Goal: Task Accomplishment & Management: Manage account settings

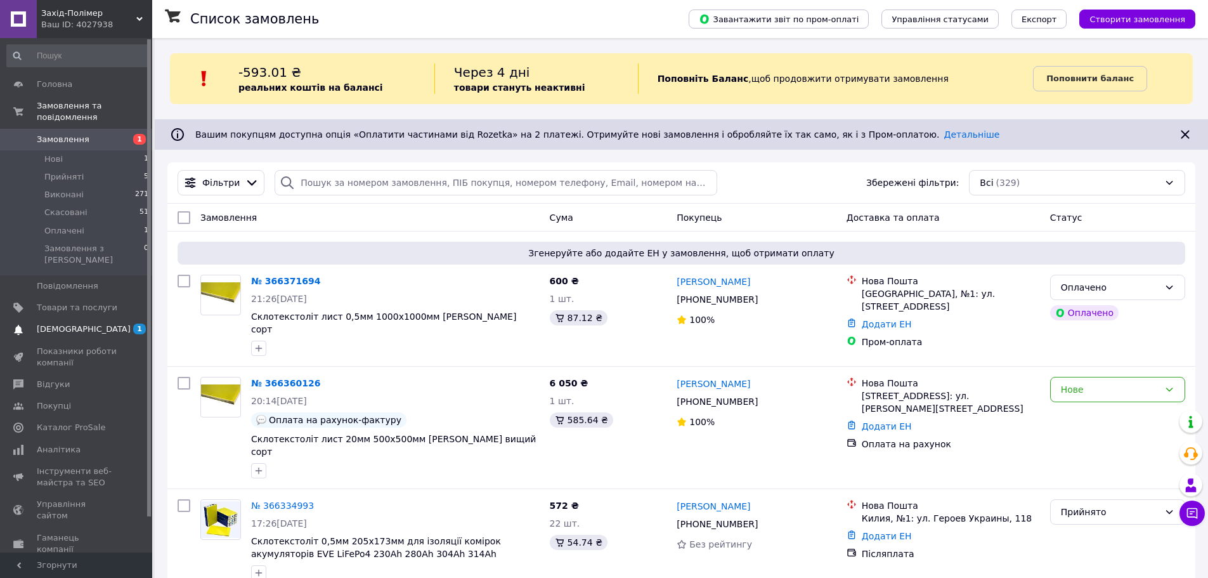
click at [103, 323] on span "[DEMOGRAPHIC_DATA]" at bounding box center [77, 328] width 81 height 11
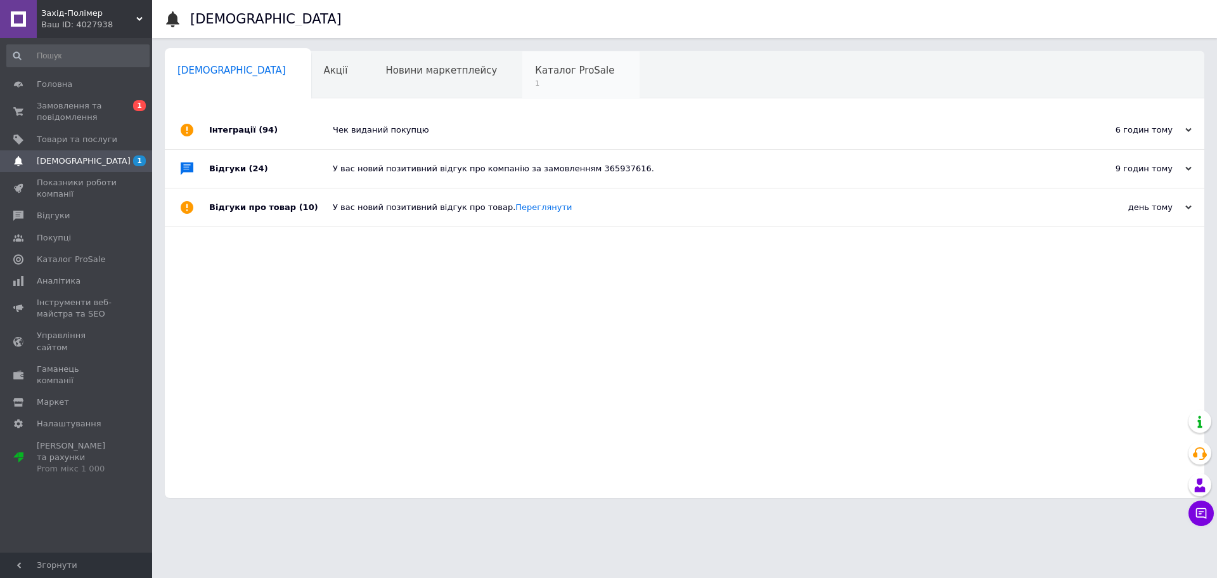
click at [535, 79] on span "1" at bounding box center [574, 84] width 79 height 10
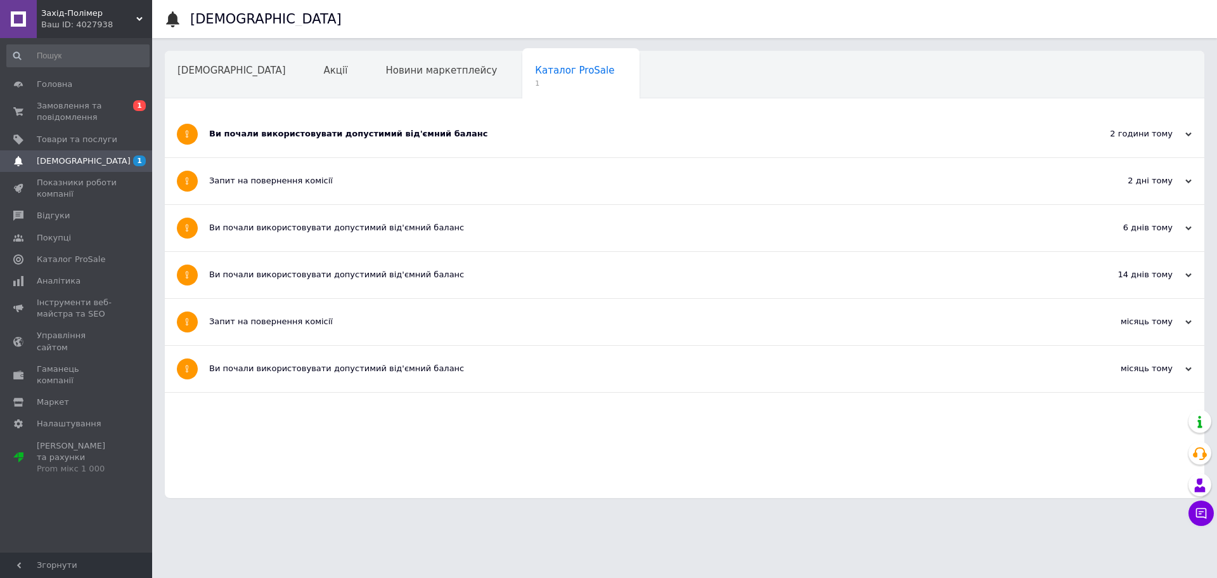
click at [342, 141] on div "Ви почали використовувати допустимий від'ємний баланс" at bounding box center [637, 134] width 856 height 46
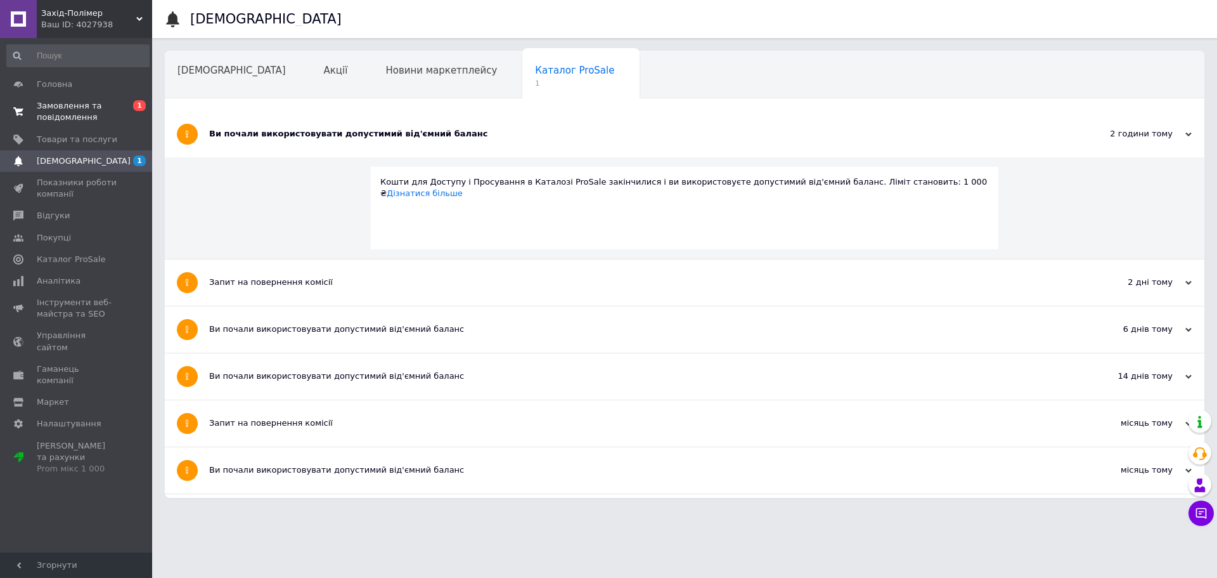
click at [77, 110] on span "Замовлення та повідомлення" at bounding box center [77, 111] width 81 height 23
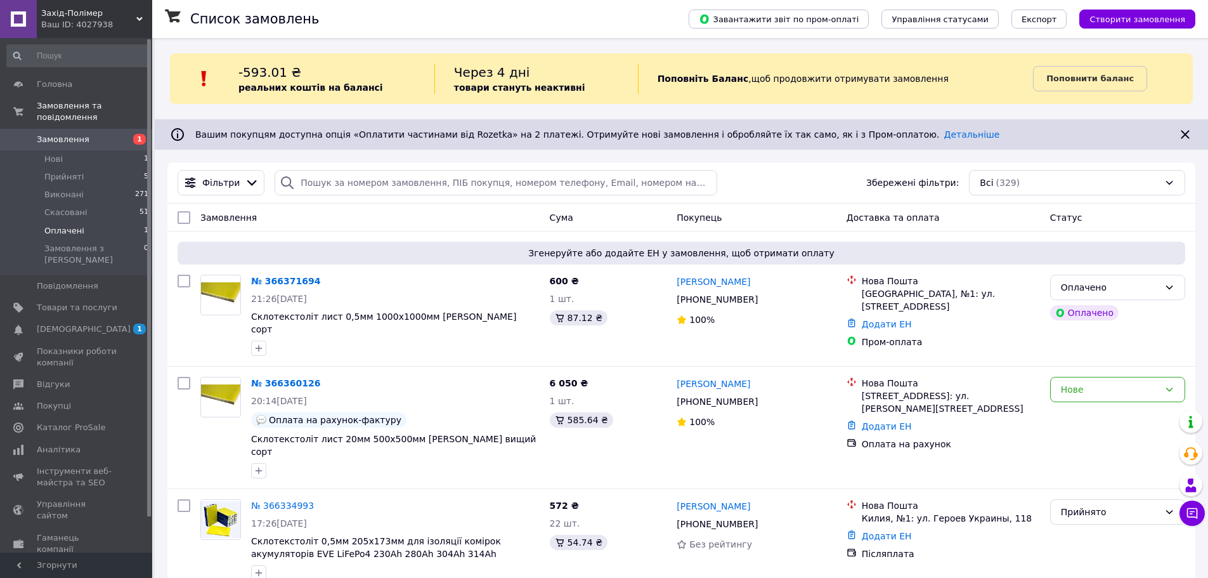
click at [59, 225] on span "Оплачені" at bounding box center [64, 230] width 40 height 11
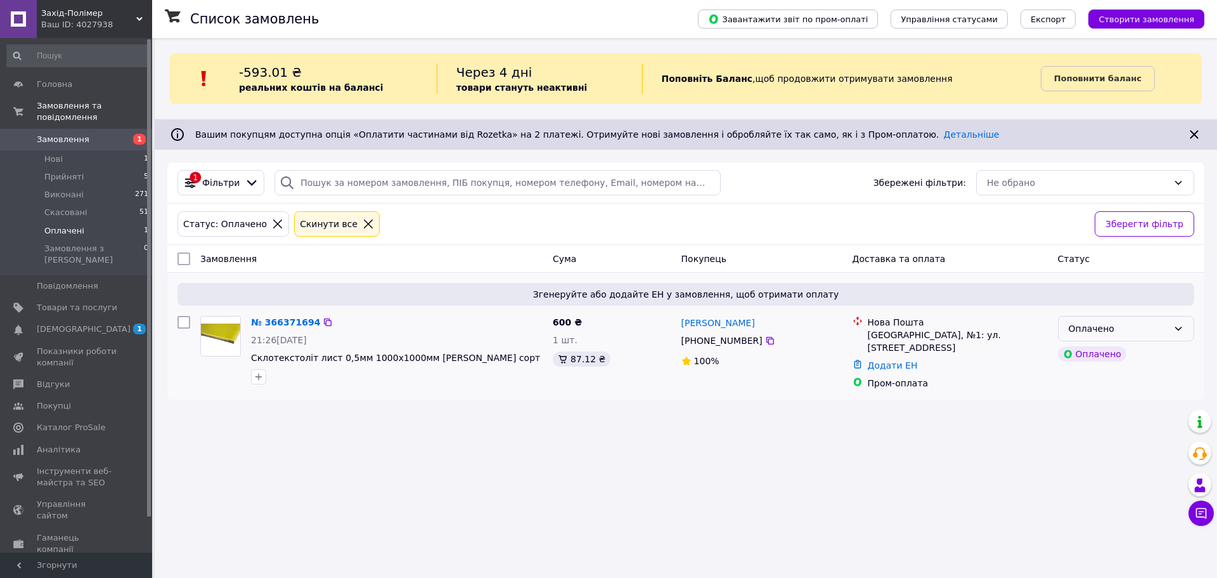
click at [1130, 327] on div "Оплачено" at bounding box center [1119, 328] width 100 height 14
click at [1099, 353] on li "Прийнято" at bounding box center [1126, 356] width 135 height 23
click at [58, 153] on span "Нові" at bounding box center [53, 158] width 18 height 11
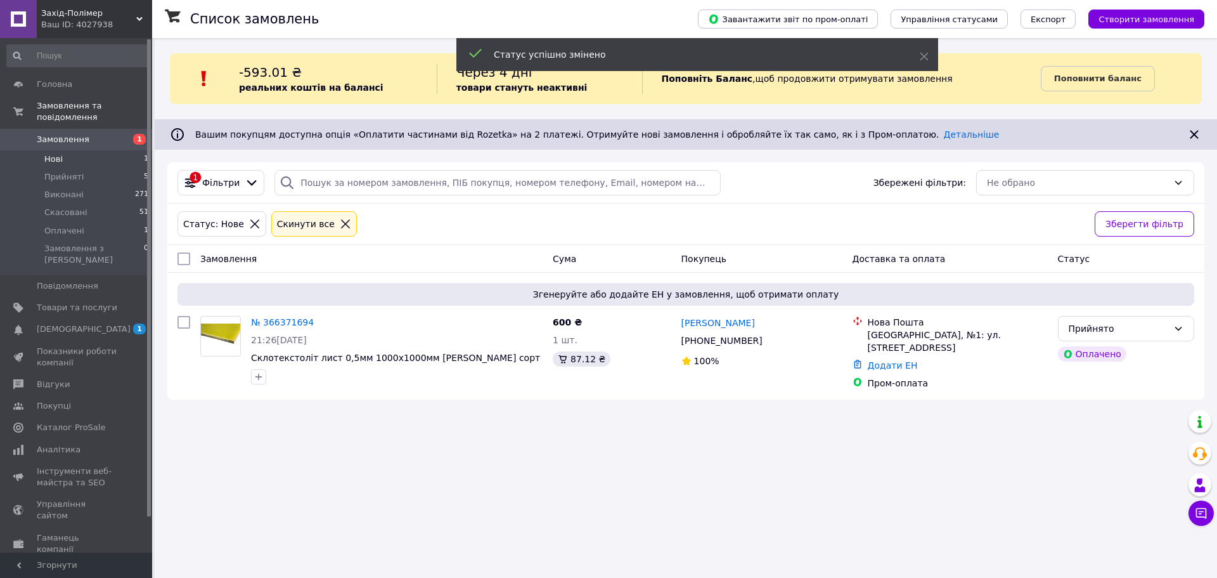
click at [59, 153] on span "Нові" at bounding box center [53, 158] width 18 height 11
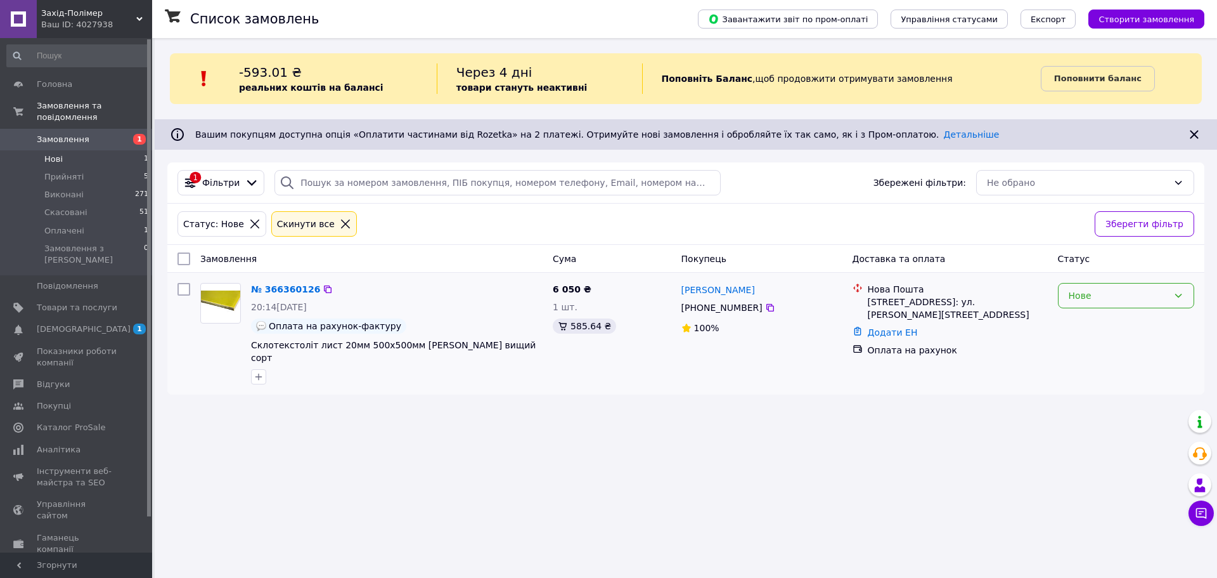
click at [1117, 306] on div "Нове" at bounding box center [1126, 295] width 136 height 25
click at [1090, 322] on li "Прийнято" at bounding box center [1126, 323] width 135 height 23
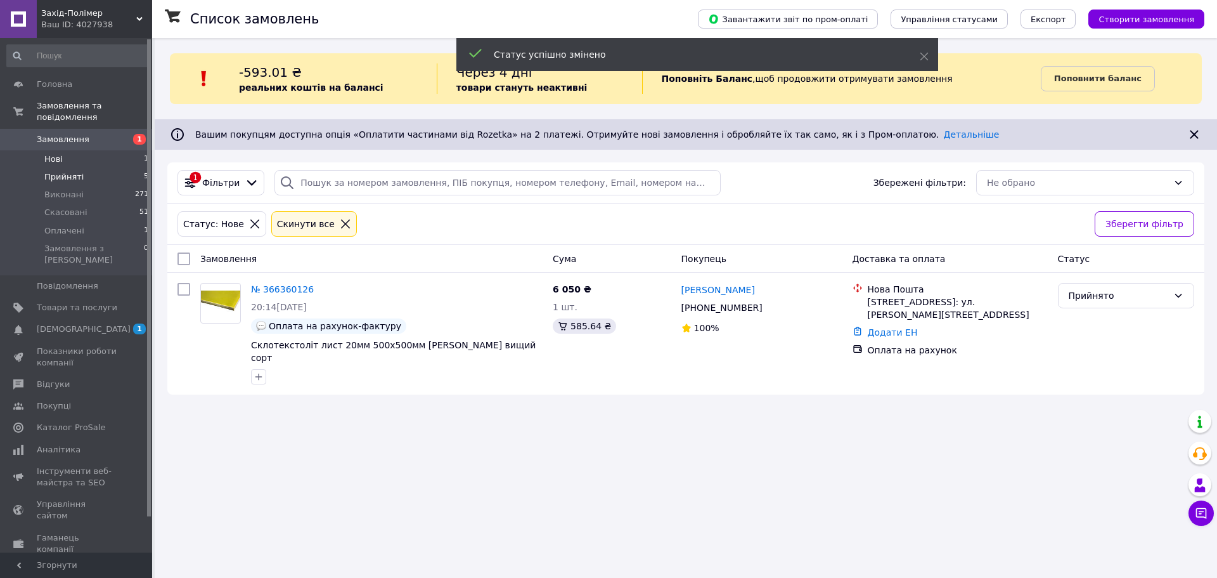
click at [67, 171] on span "Прийняті" at bounding box center [63, 176] width 39 height 11
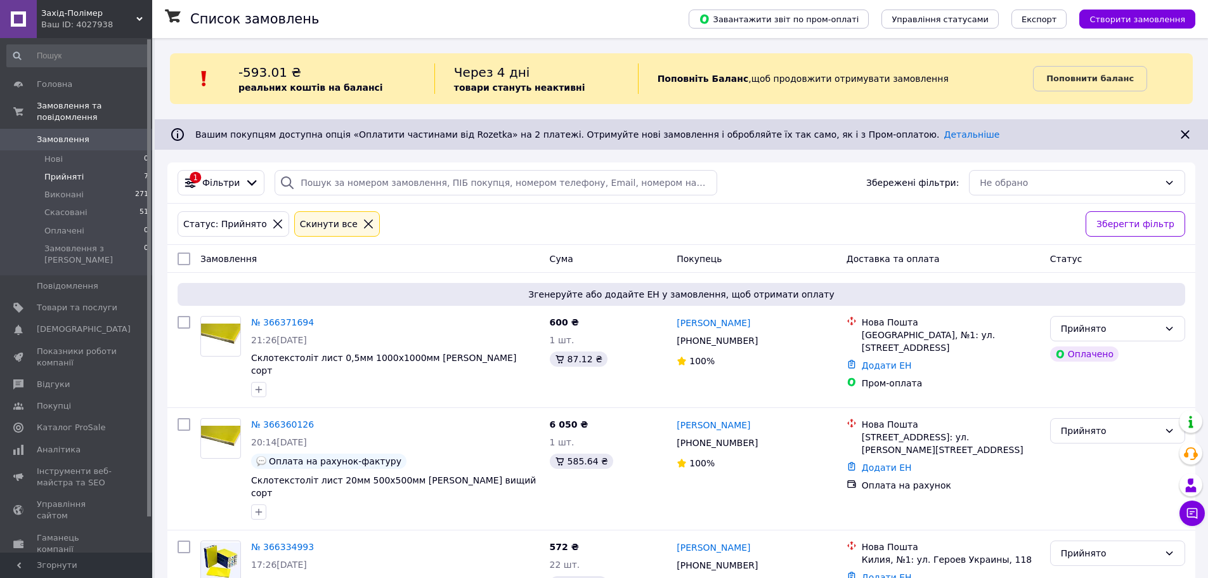
click at [68, 171] on span "Прийняті" at bounding box center [63, 176] width 39 height 11
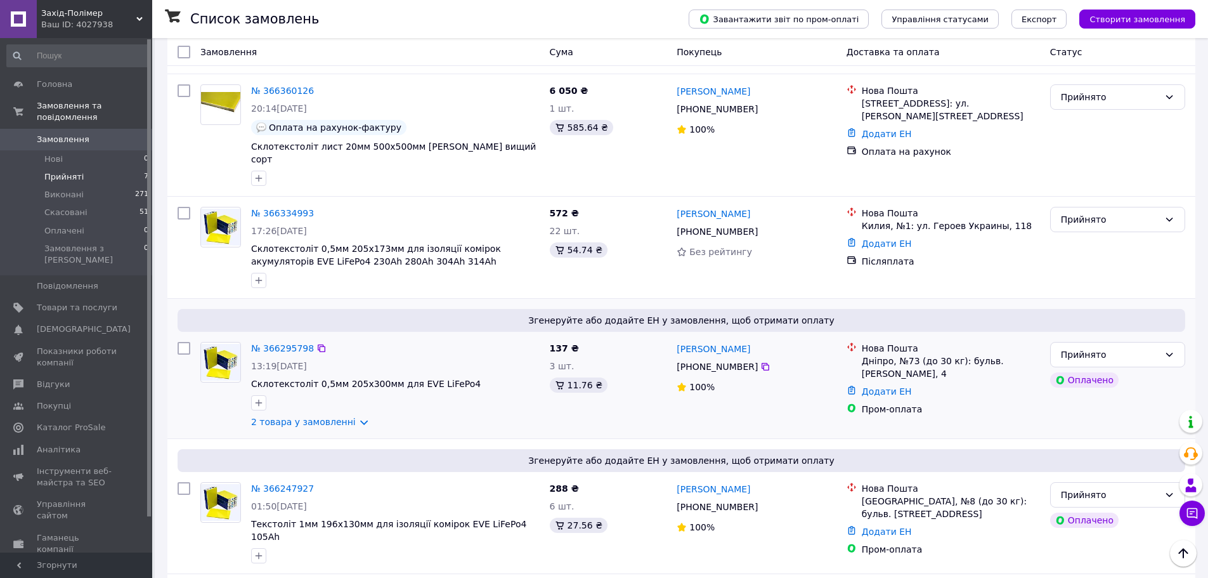
scroll to position [380, 0]
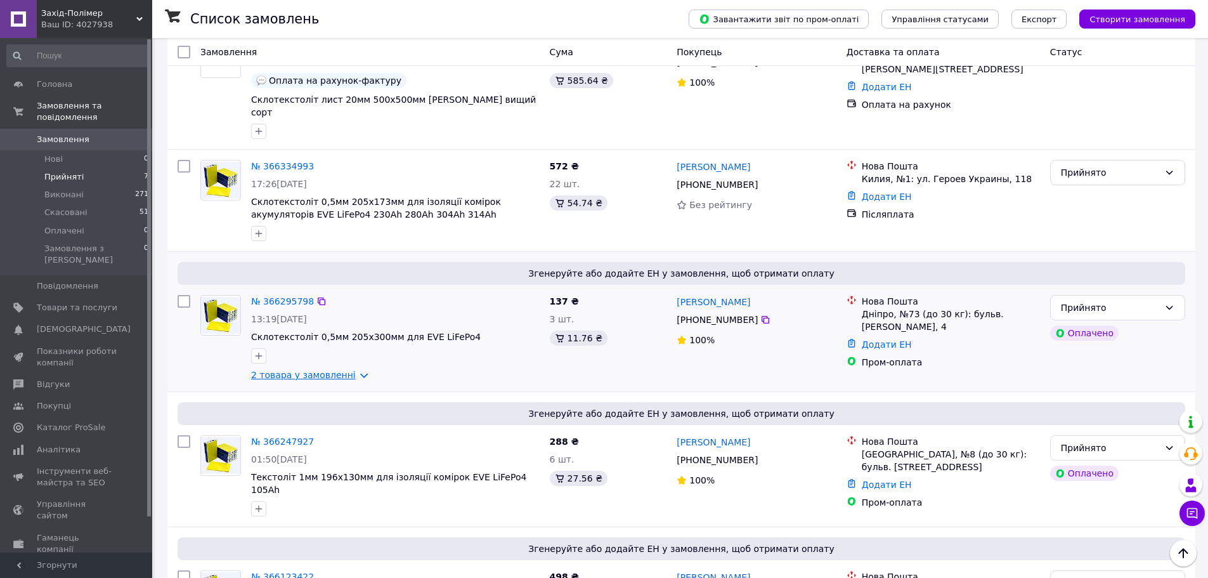
click at [331, 370] on link "2 товара у замовленні" at bounding box center [303, 375] width 105 height 10
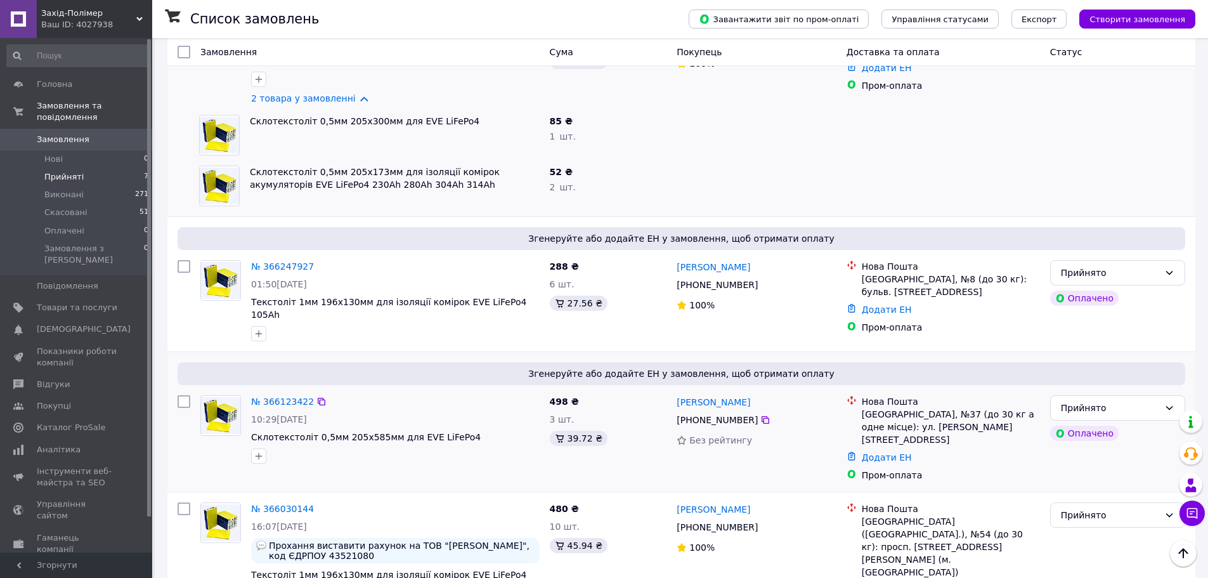
scroll to position [658, 0]
click at [67, 171] on span "Прийняті" at bounding box center [63, 176] width 39 height 11
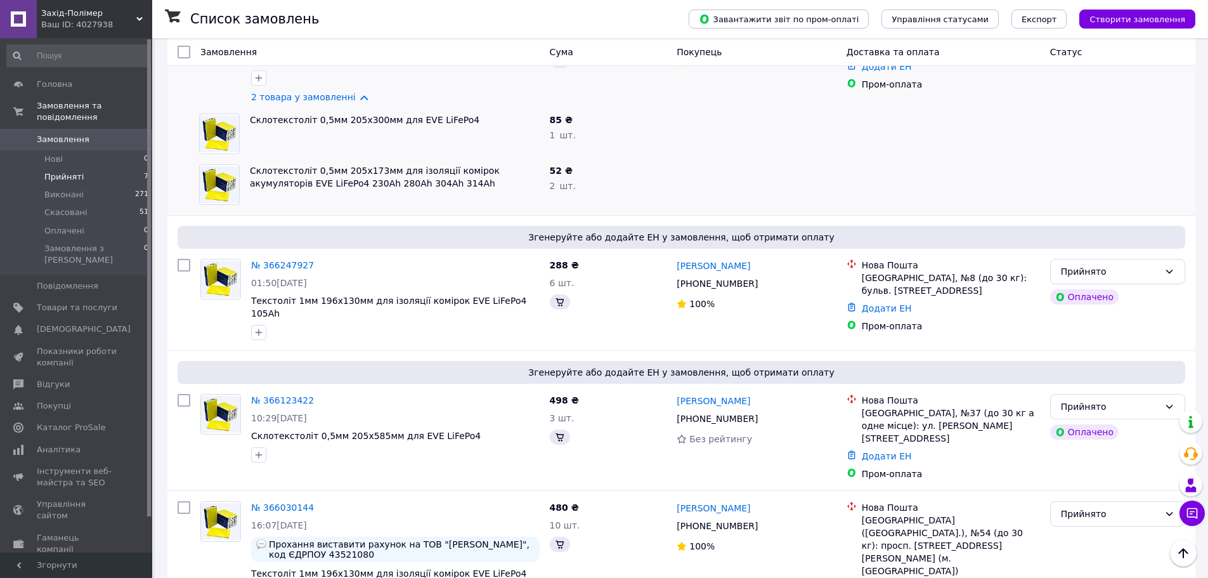
scroll to position [0, 0]
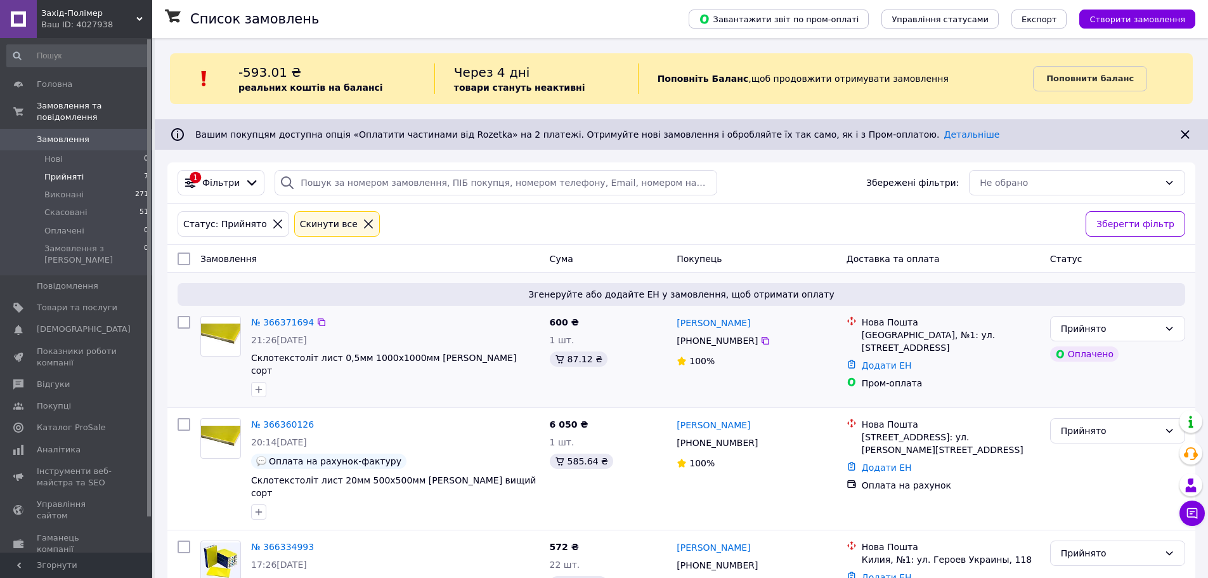
click at [437, 332] on div "№ 366371694 21:26, 12.10.2025 Склотекстоліт лист 0,5мм 1000х1000мм СТЕФ Вищий с…" at bounding box center [395, 356] width 299 height 91
click at [285, 324] on link "№ 366371694" at bounding box center [282, 322] width 63 height 10
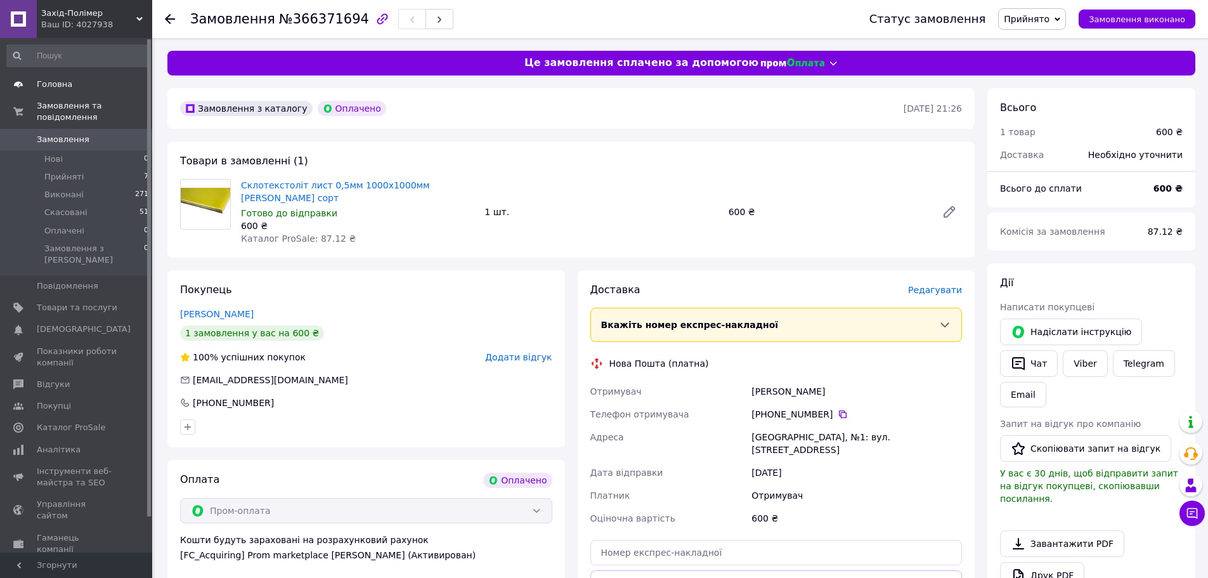
click at [48, 86] on span "Головна" at bounding box center [55, 84] width 36 height 11
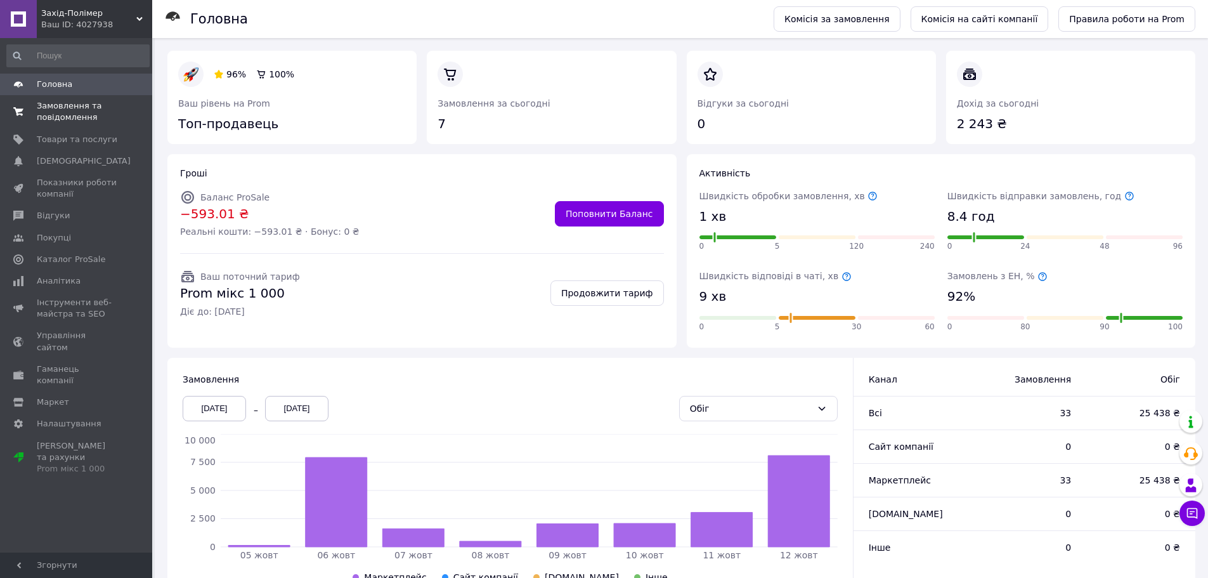
click at [64, 119] on span "Замовлення та повідомлення" at bounding box center [77, 111] width 81 height 23
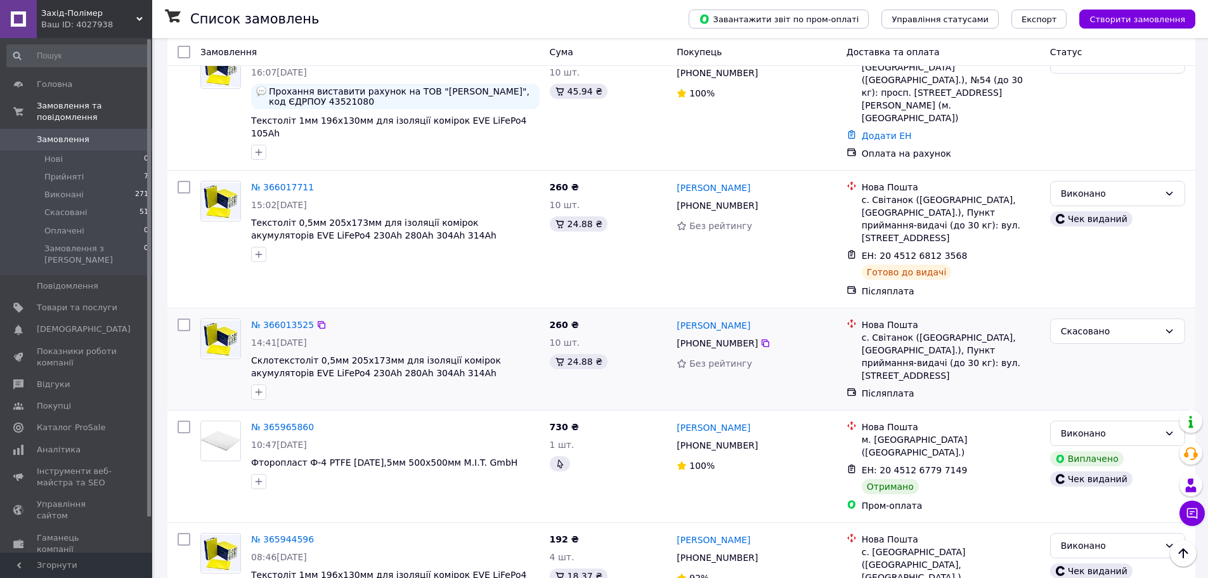
scroll to position [1997, 0]
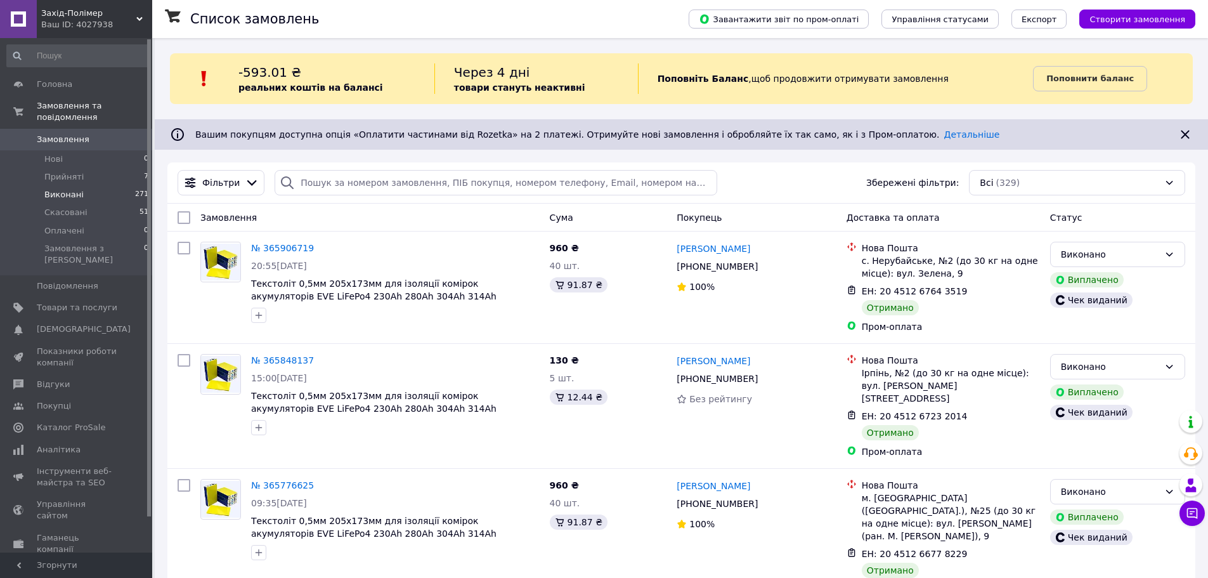
click at [62, 189] on span "Виконані" at bounding box center [63, 194] width 39 height 11
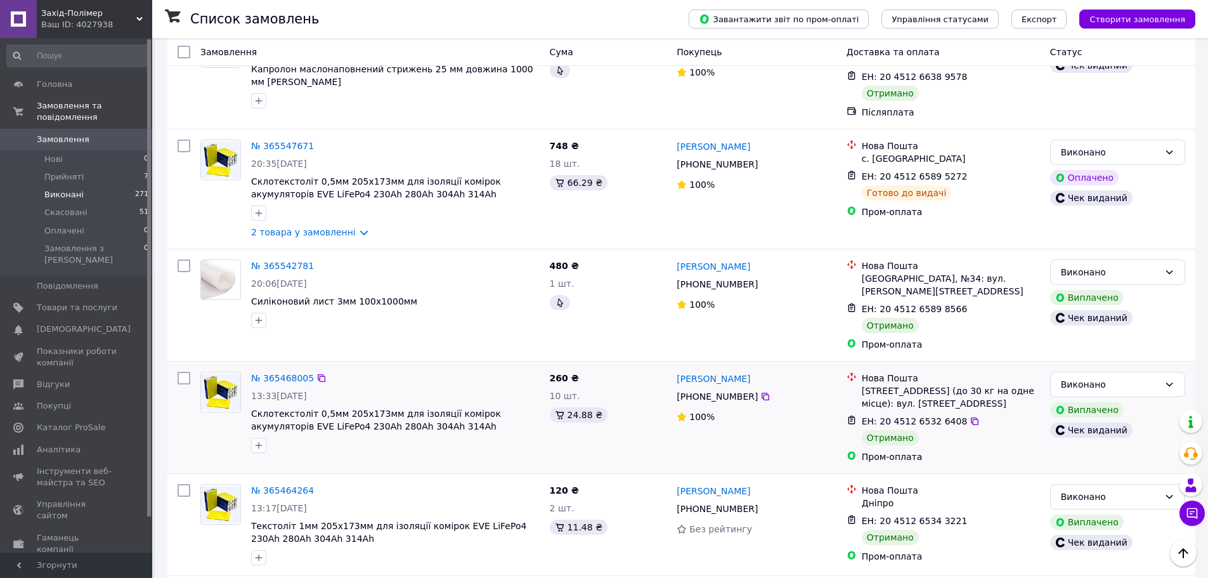
scroll to position [2020, 0]
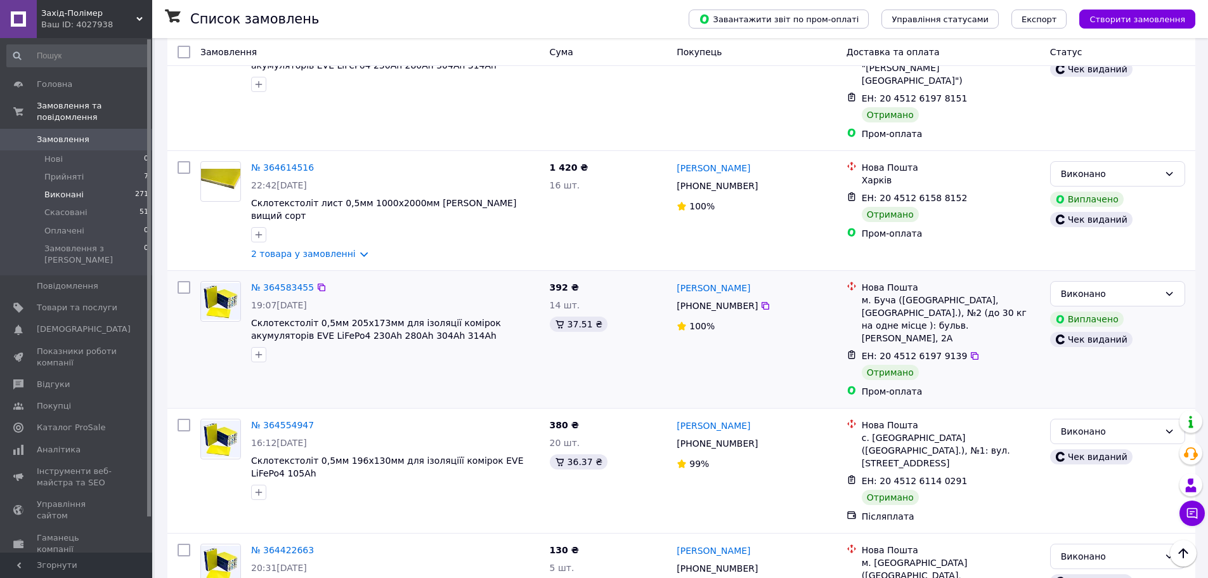
scroll to position [2049, 0]
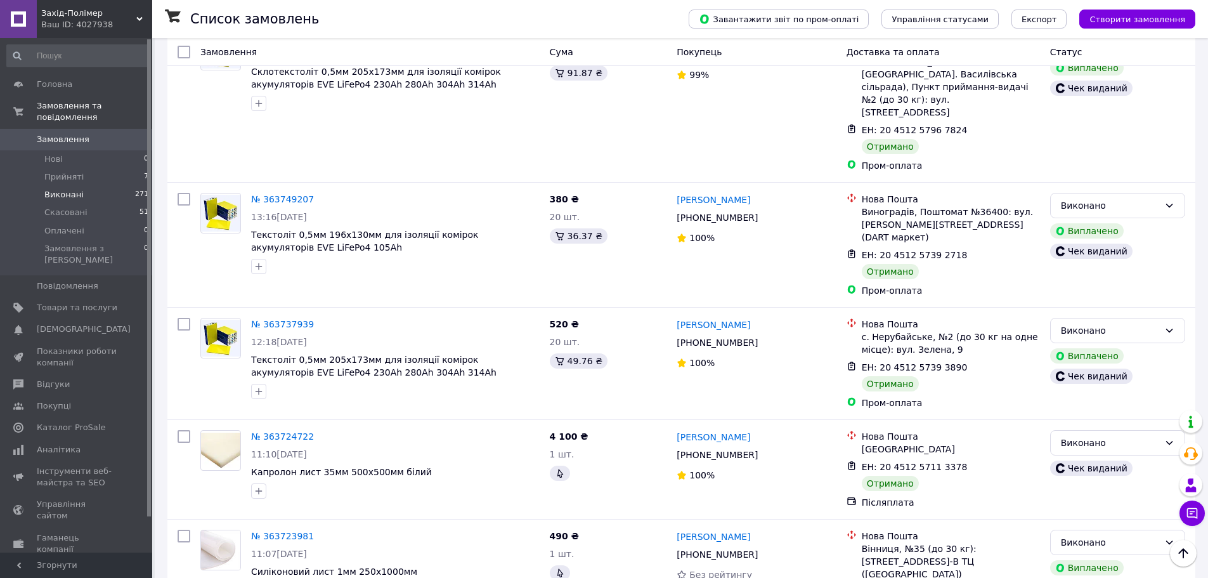
scroll to position [1924, 0]
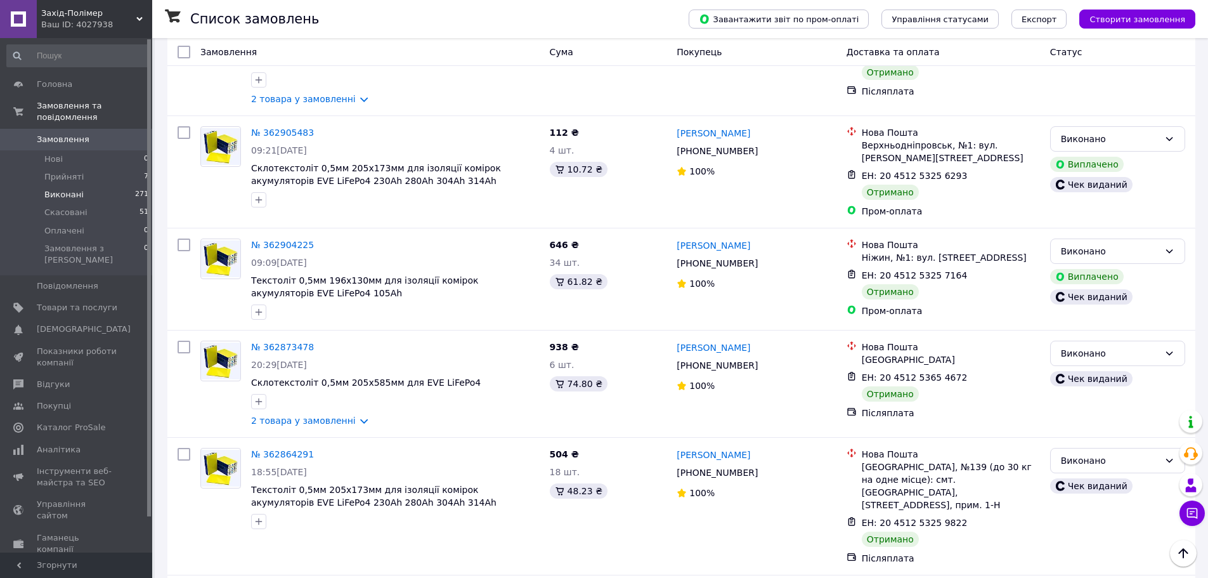
scroll to position [1712, 0]
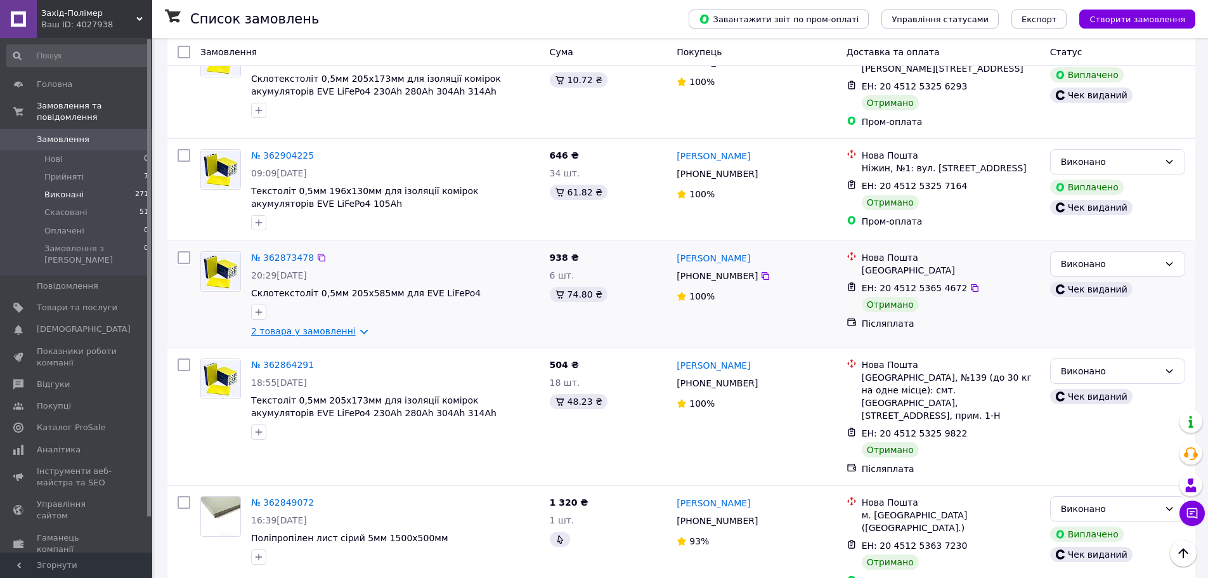
click at [322, 326] on link "2 товара у замовленні" at bounding box center [303, 331] width 105 height 10
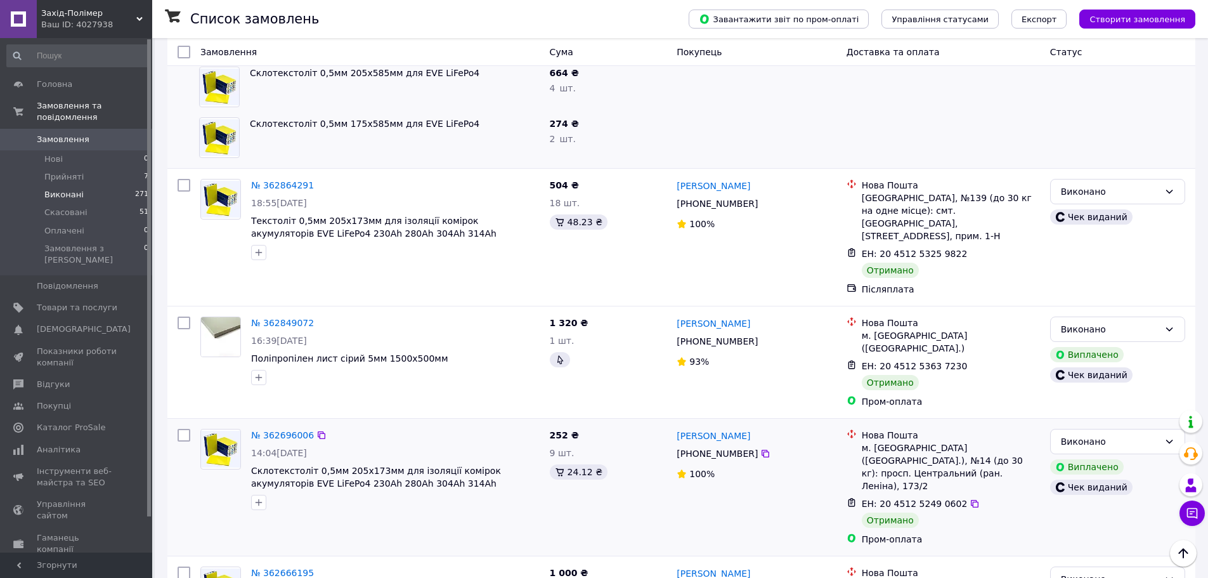
scroll to position [2046, 0]
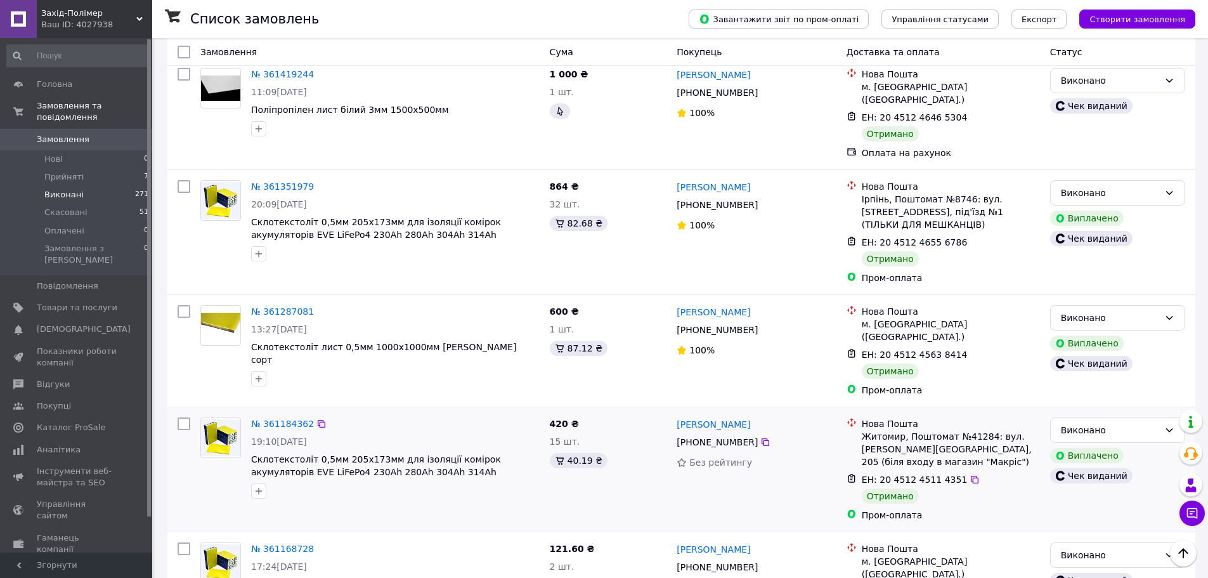
scroll to position [2000, 0]
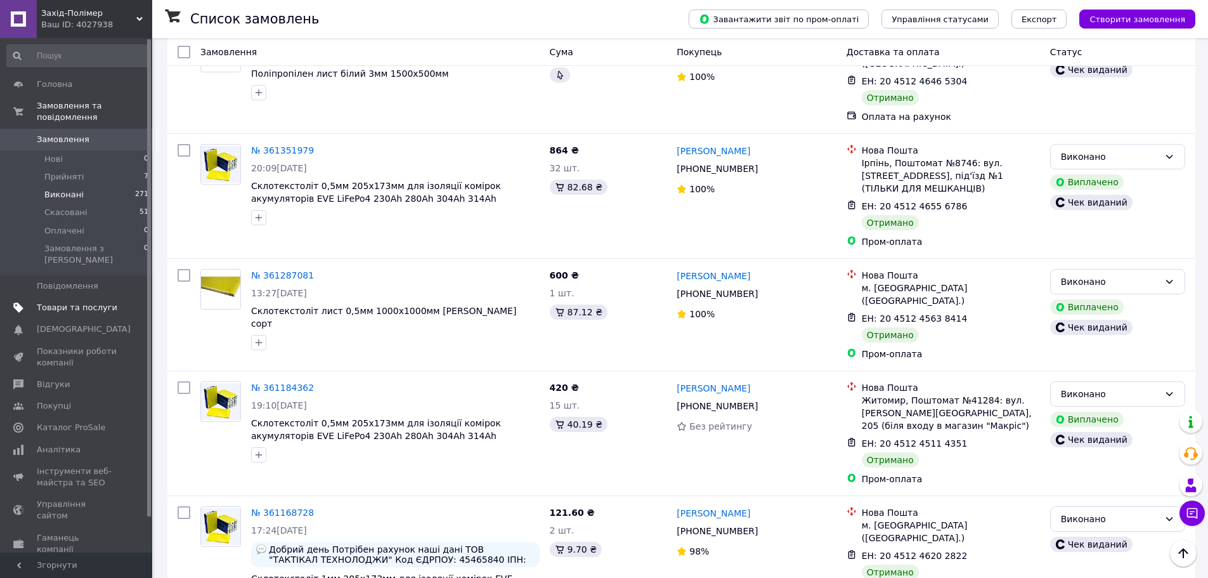
click at [63, 302] on span "Товари та послуги" at bounding box center [77, 307] width 81 height 11
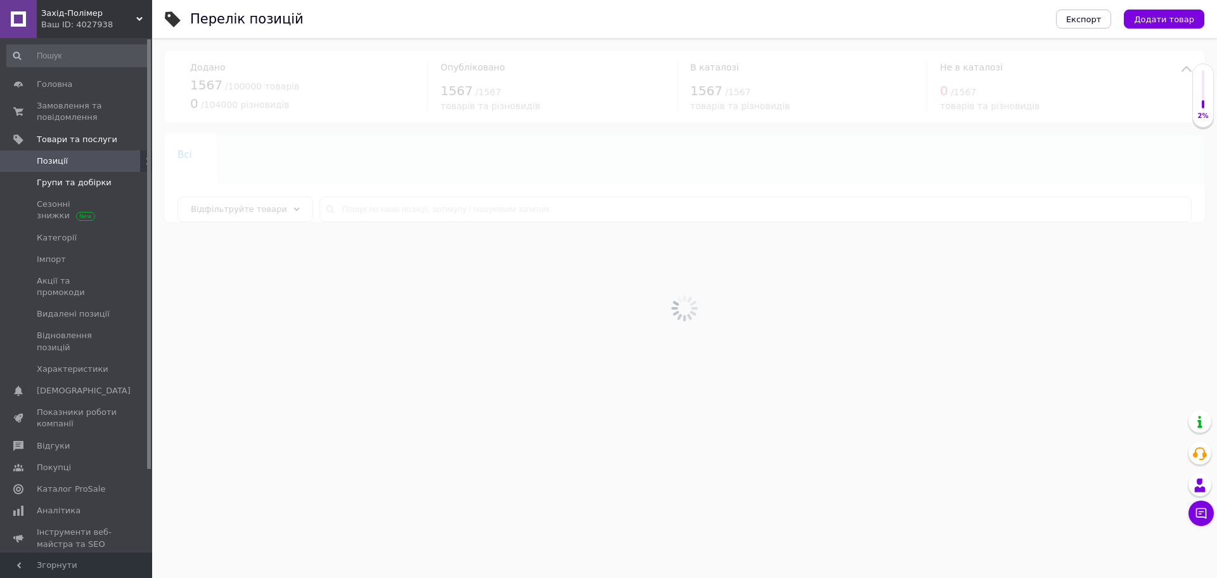
click at [77, 185] on span "Групи та добірки" at bounding box center [74, 182] width 75 height 11
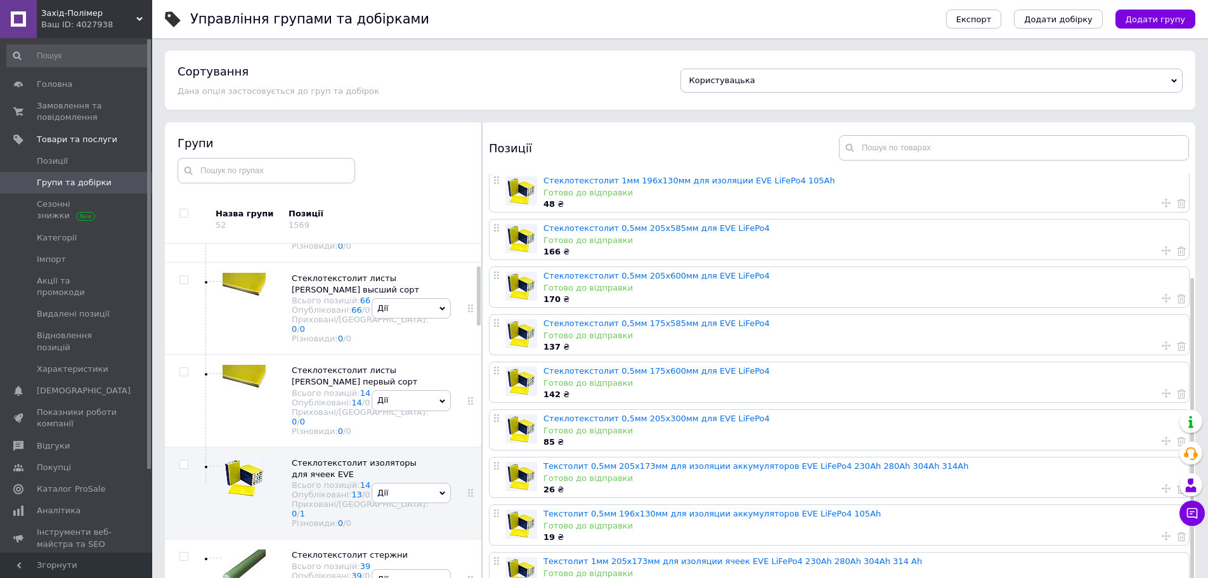
scroll to position [167, 0]
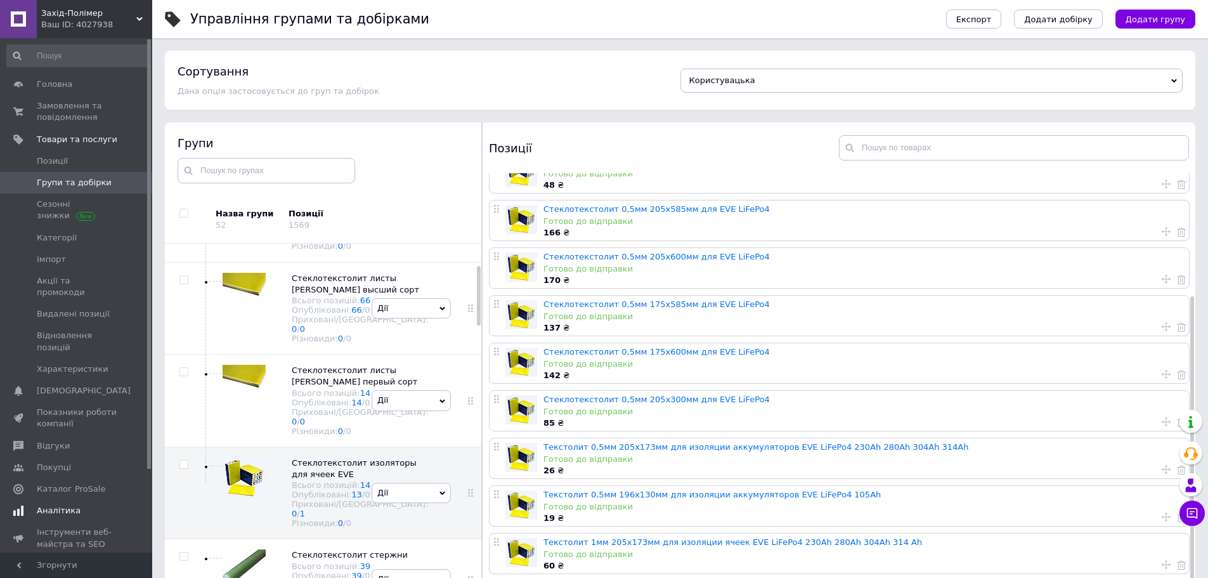
click at [59, 500] on link "Аналітика" at bounding box center [78, 511] width 156 height 22
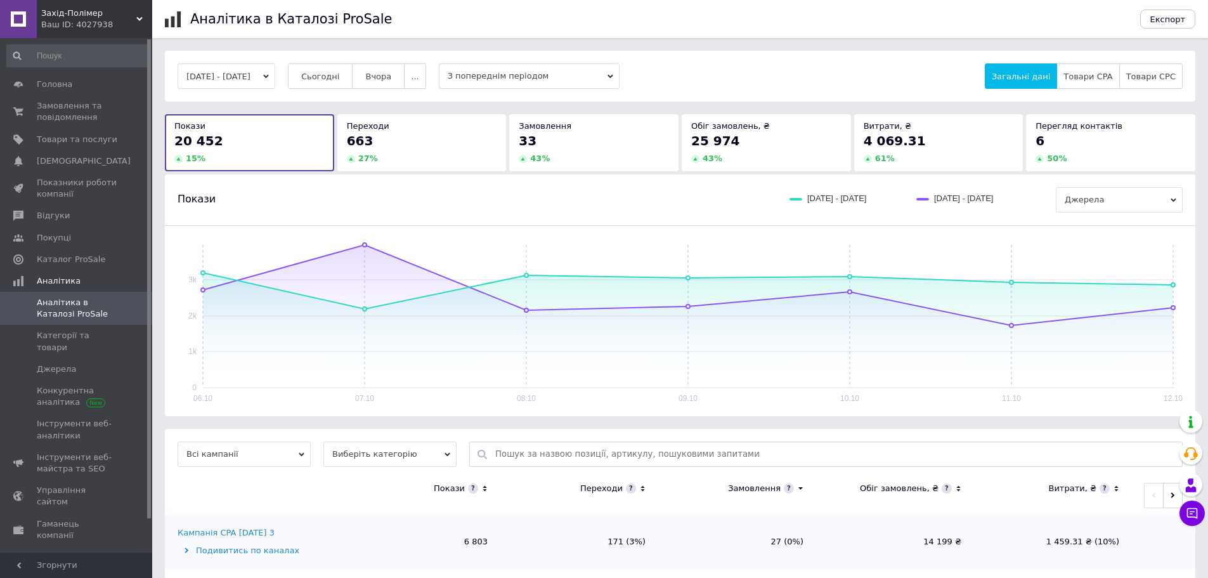
click at [275, 82] on button "06.10.2025 - 12.10.2025" at bounding box center [227, 75] width 98 height 25
click at [235, 40] on div "Аналітика в Каталозі ProSale Експорт 06.10.2025 - 12.10.2025 Сьогодні Вчора ...…" at bounding box center [680, 379] width 1056 height 758
click at [515, 73] on span "З попереднім періодом" at bounding box center [529, 75] width 181 height 25
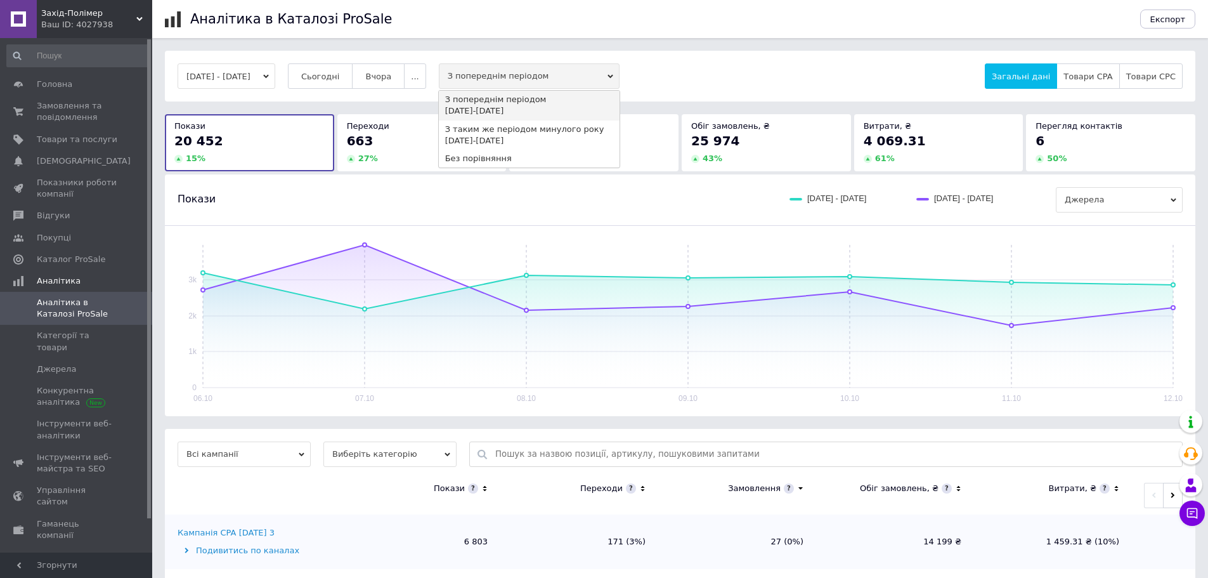
click at [678, 36] on div "Аналітика в Каталозі ProSale" at bounding box center [658, 19] width 937 height 38
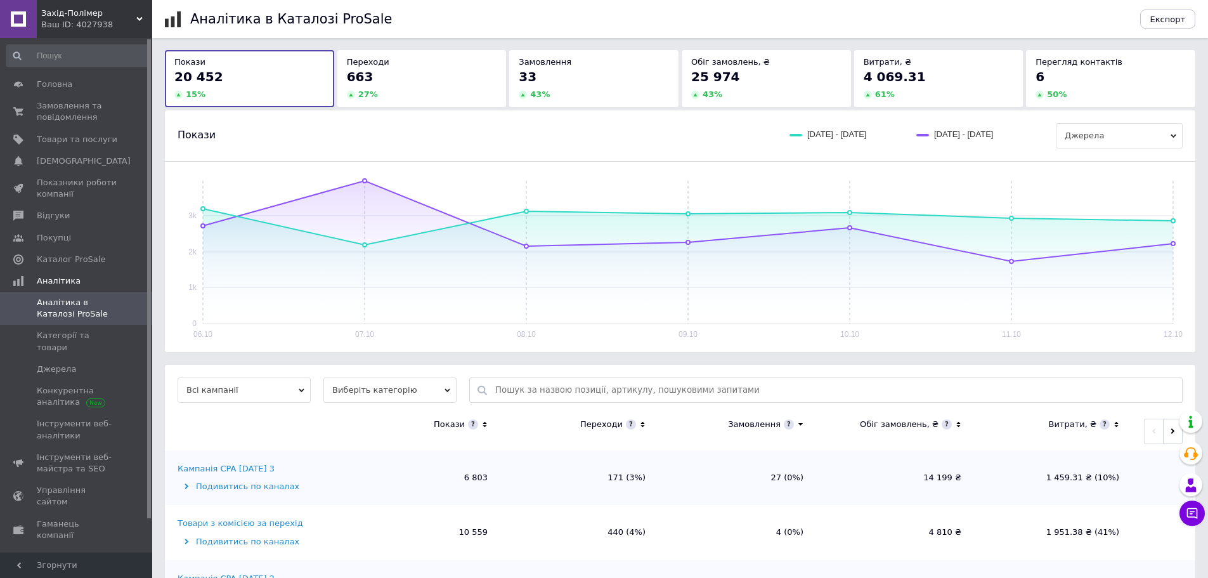
scroll to position [181, 0]
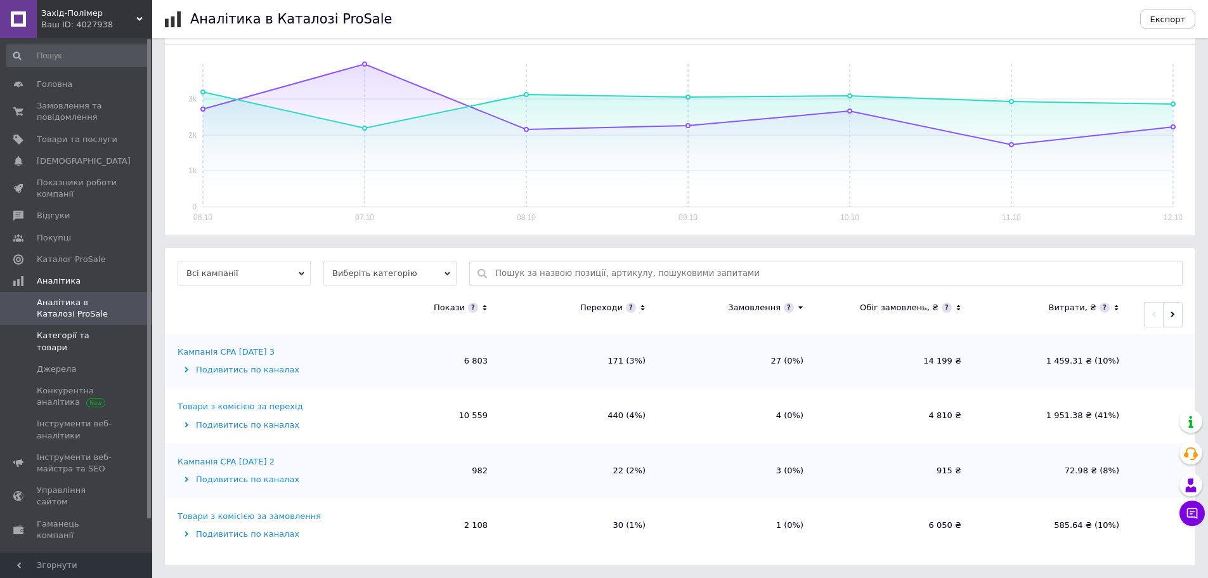
click at [72, 340] on span "Категорії та товари" at bounding box center [77, 341] width 81 height 23
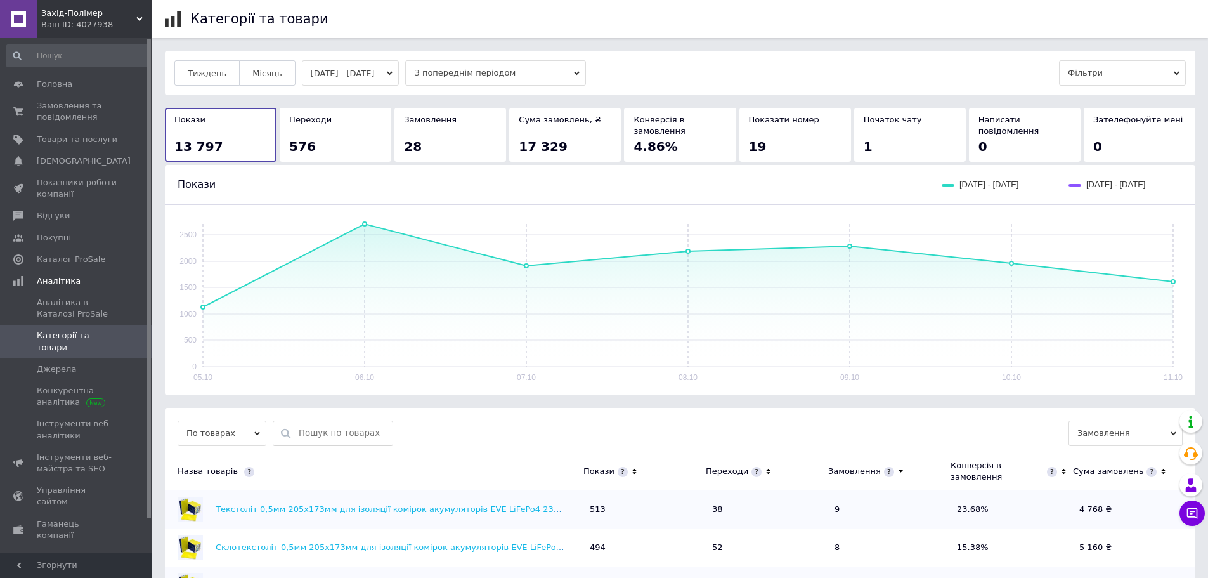
click at [382, 71] on button "05.10.2025 - 11.10.2025" at bounding box center [351, 72] width 98 height 25
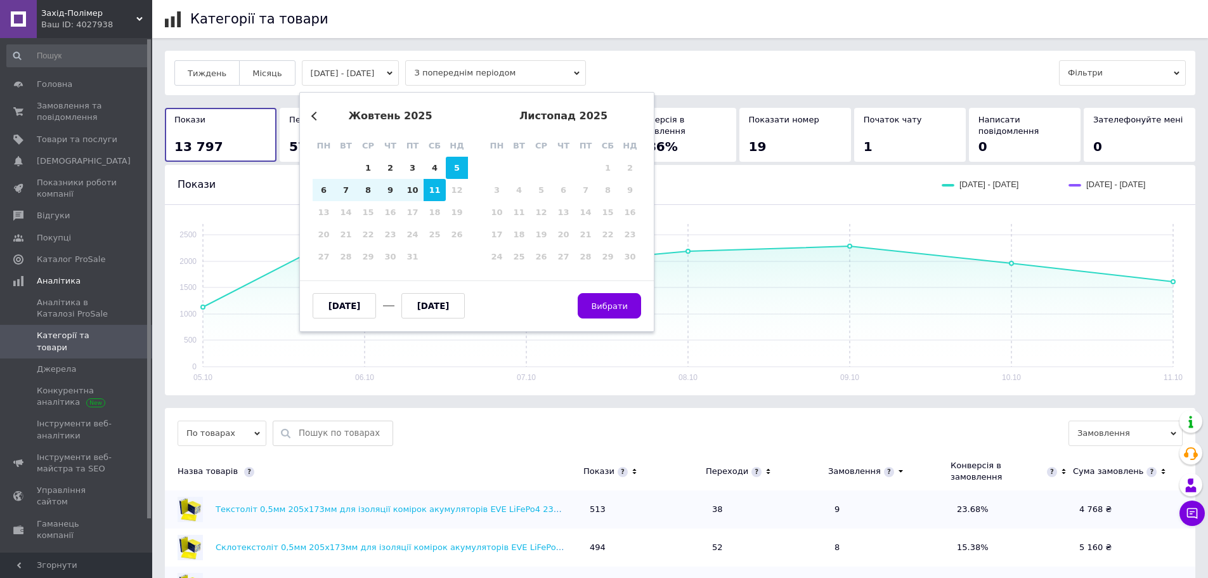
click at [370, 74] on button "05.10.2025 - 11.10.2025" at bounding box center [351, 72] width 98 height 25
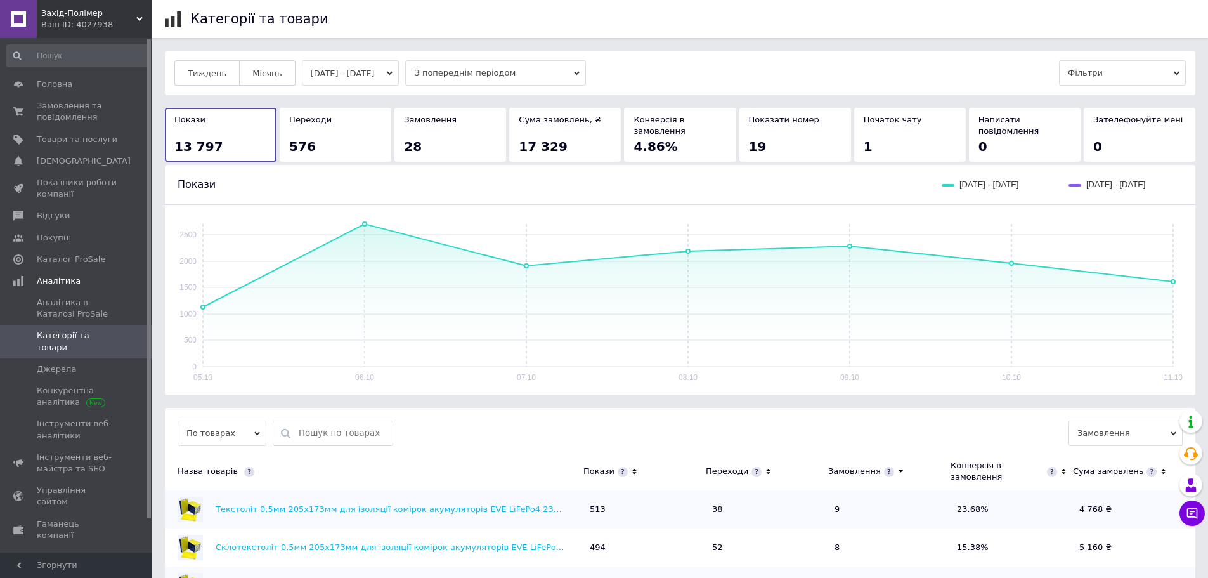
click at [266, 68] on span "Місяць" at bounding box center [266, 73] width 29 height 10
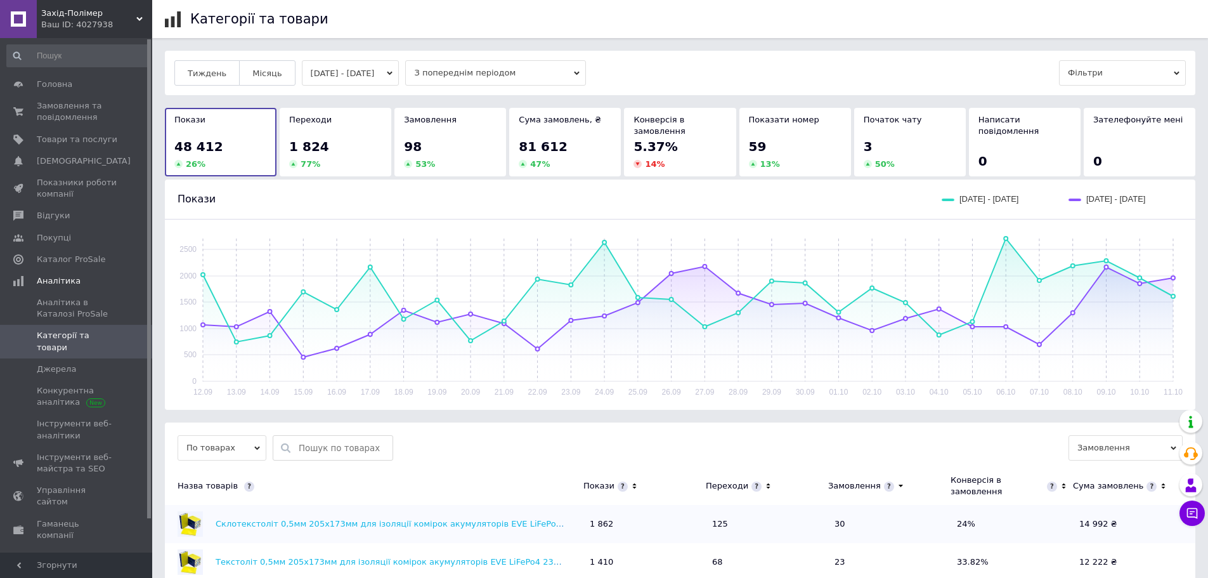
click at [379, 69] on button "12.09.2025 - 11.10.2025" at bounding box center [351, 72] width 98 height 25
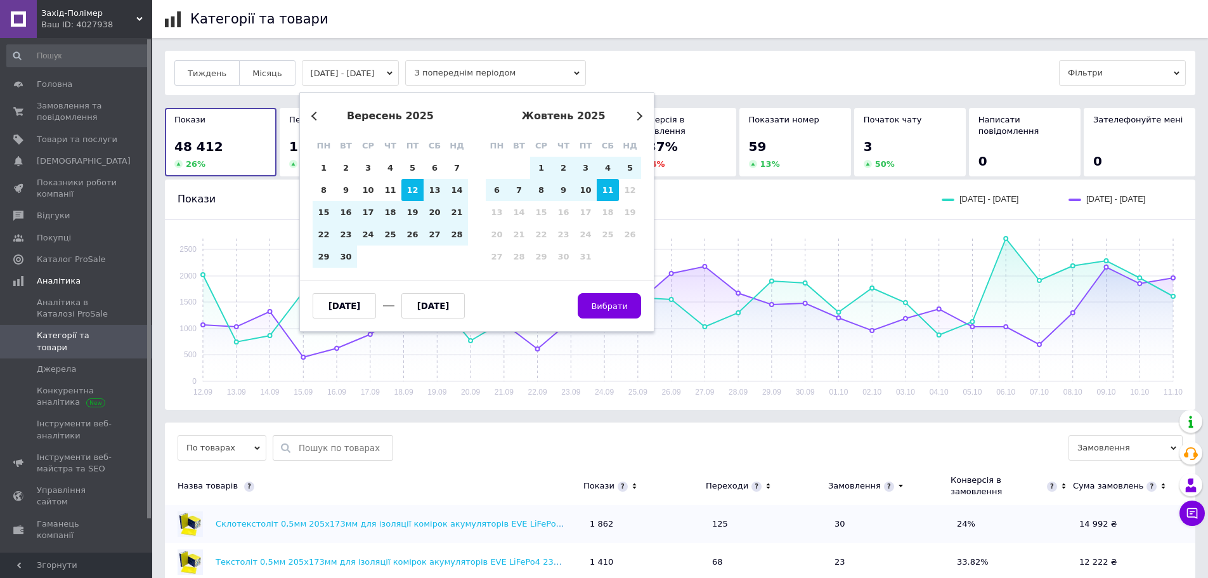
click at [310, 120] on div "Previous Month Next Month вересень 2025 пн вт ср чт пт сб нд 1 2 3 4 5 6 7 8 9 …" at bounding box center [476, 212] width 355 height 240
click at [314, 115] on button "Previous Month" at bounding box center [315, 116] width 9 height 9
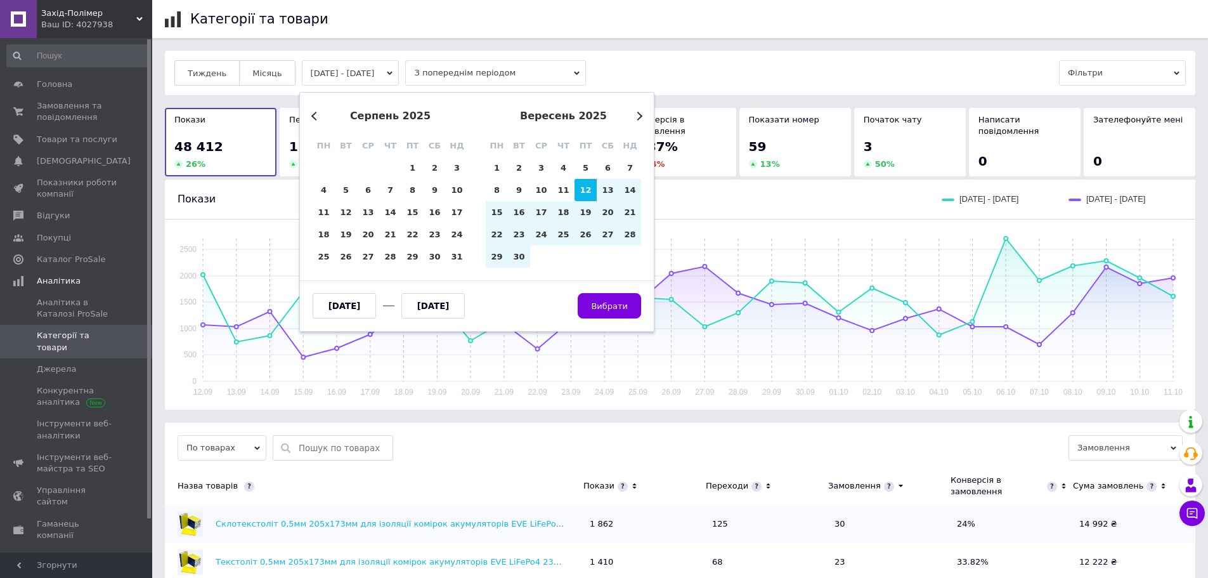
click at [311, 120] on div "Previous Month Next Month серпень 2025 пн вт ср чт пт сб нд 28 29 30 31 1 2 3 4…" at bounding box center [476, 212] width 355 height 240
click at [311, 117] on button "Previous Month" at bounding box center [315, 116] width 9 height 9
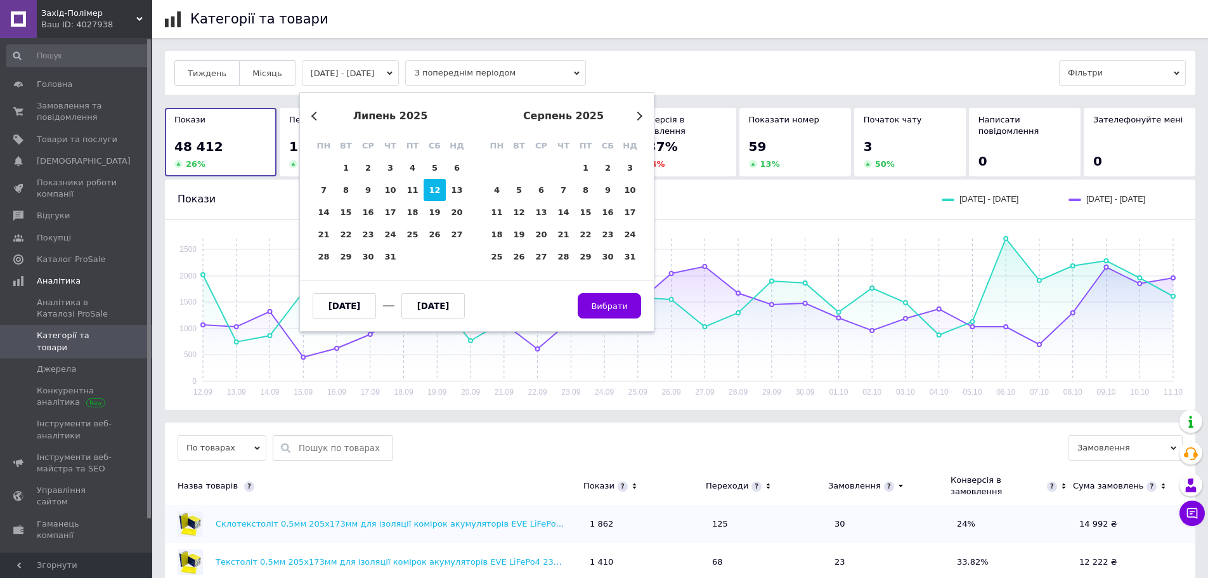
click at [428, 191] on div "12" at bounding box center [435, 190] width 22 height 22
type input "12.07.2025"
click at [635, 113] on button "Next Month" at bounding box center [637, 116] width 9 height 9
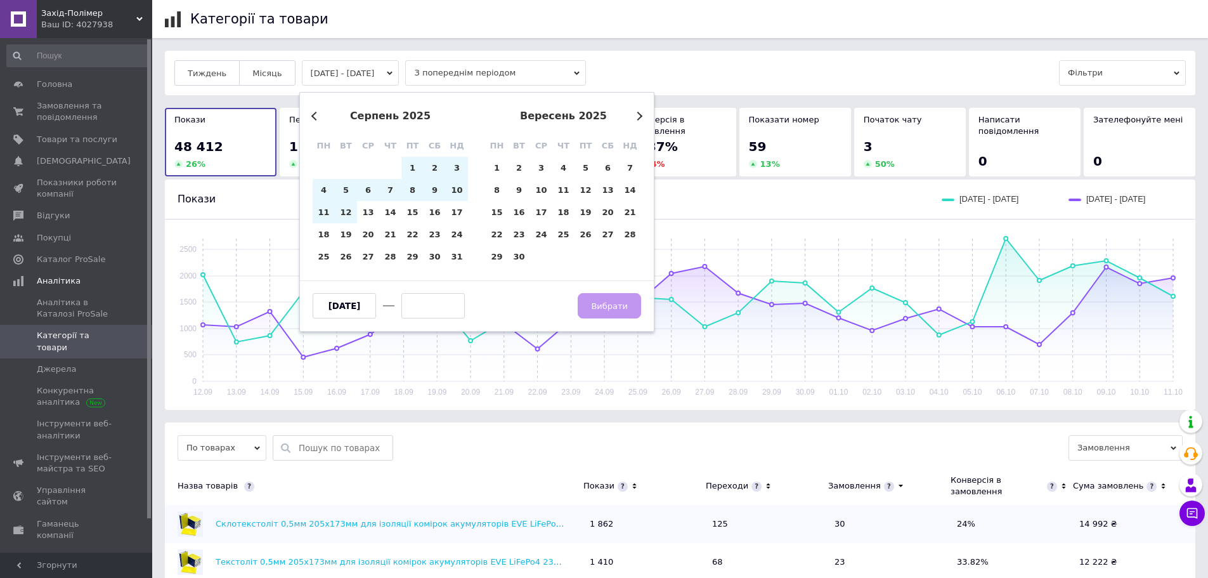
click at [637, 114] on button "Next Month" at bounding box center [637, 116] width 9 height 9
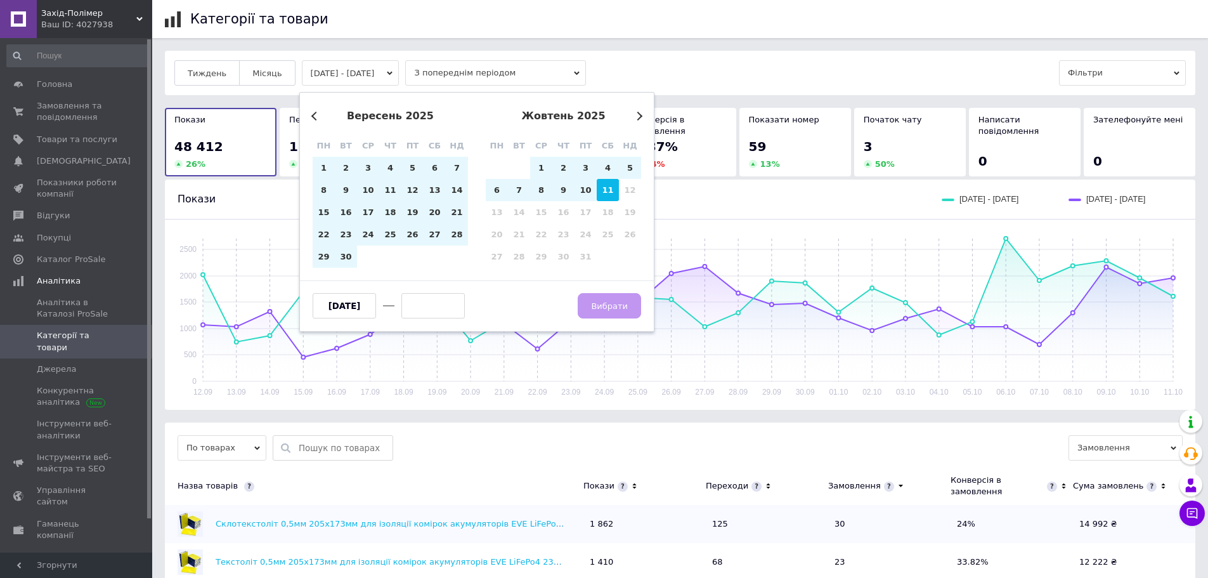
click at [605, 198] on div "11" at bounding box center [608, 190] width 22 height 22
type input "[DATE]"
click at [602, 305] on span "Вибрати" at bounding box center [609, 306] width 37 height 10
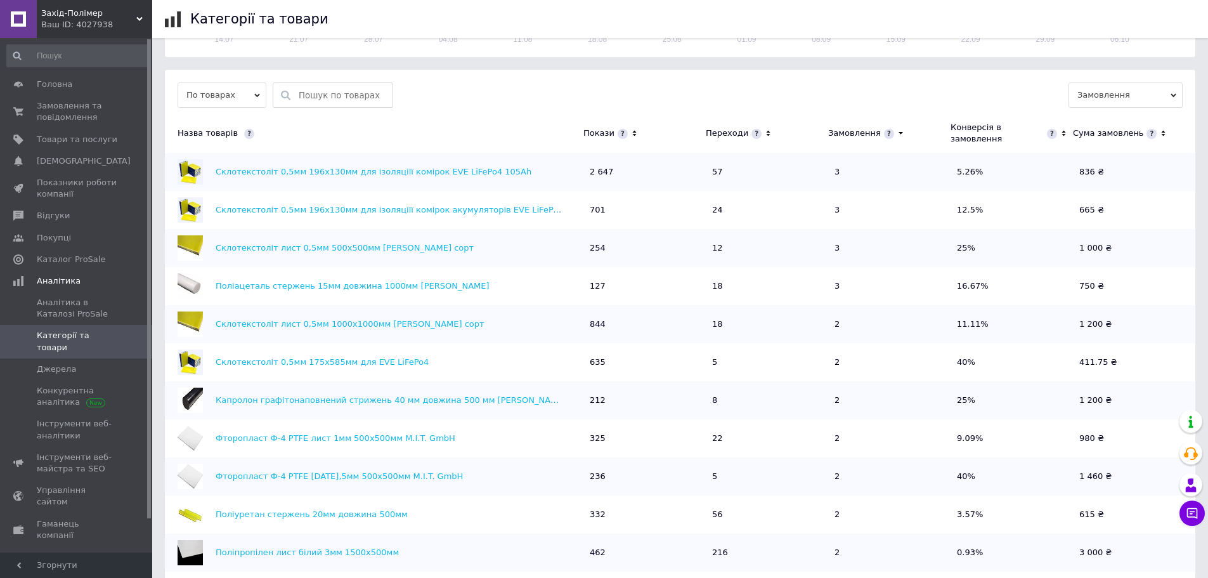
scroll to position [444, 0]
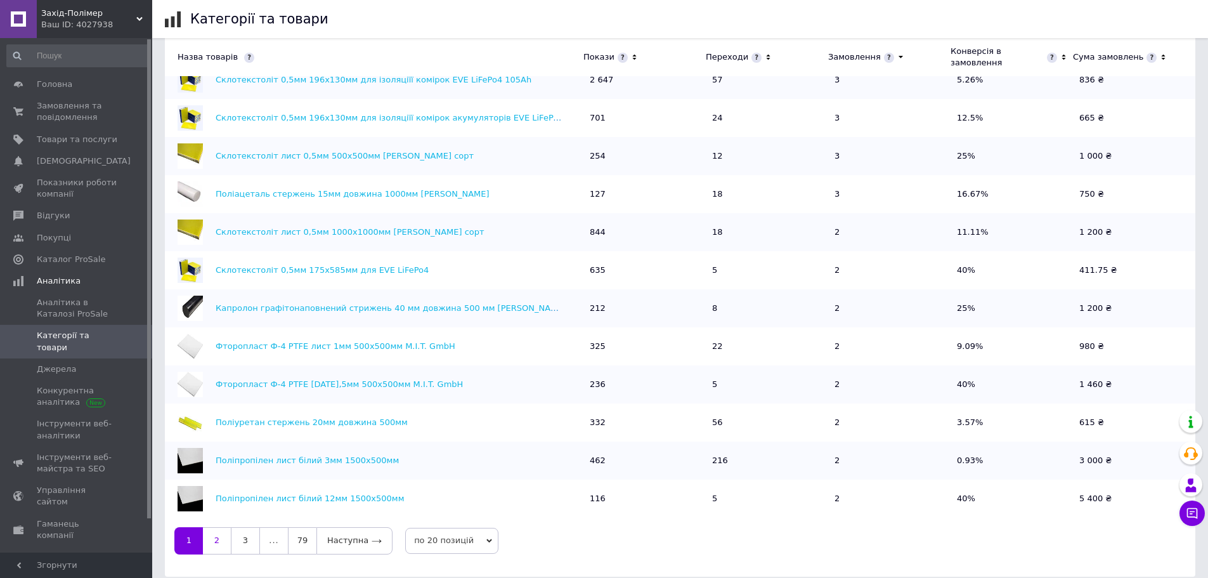
click at [221, 529] on link "2" at bounding box center [217, 540] width 28 height 27
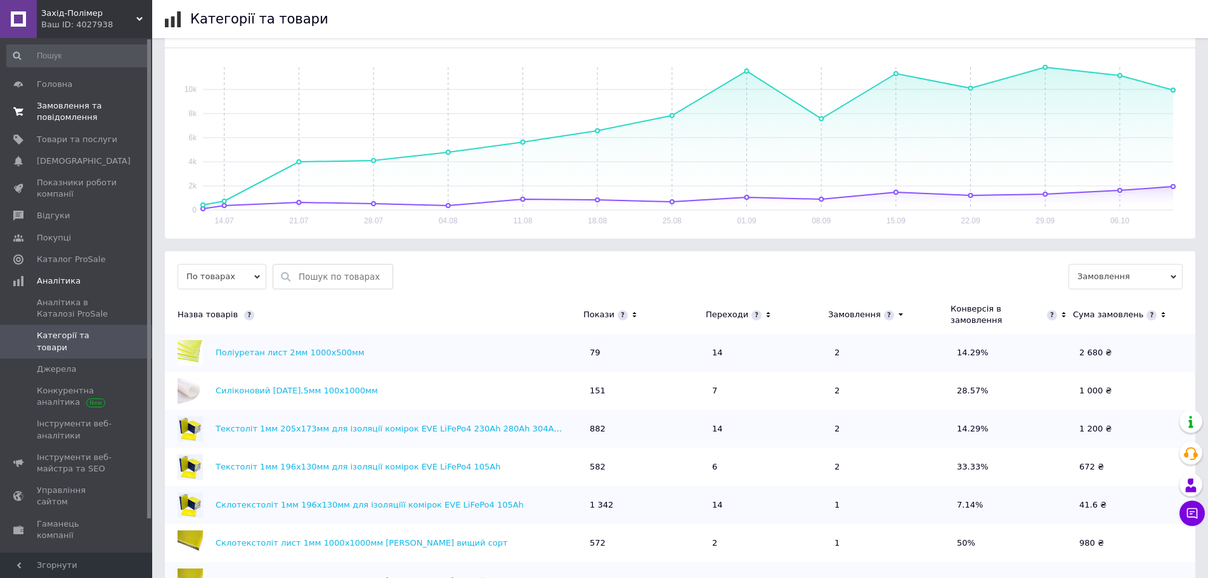
scroll to position [127, 0]
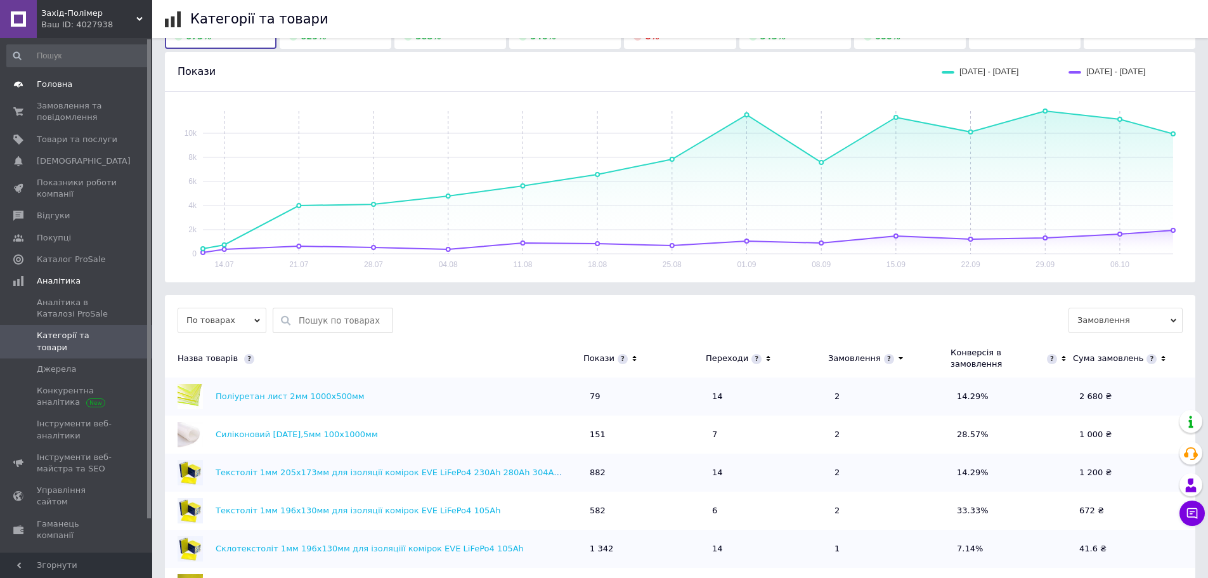
click at [55, 78] on link "Головна" at bounding box center [78, 85] width 156 height 22
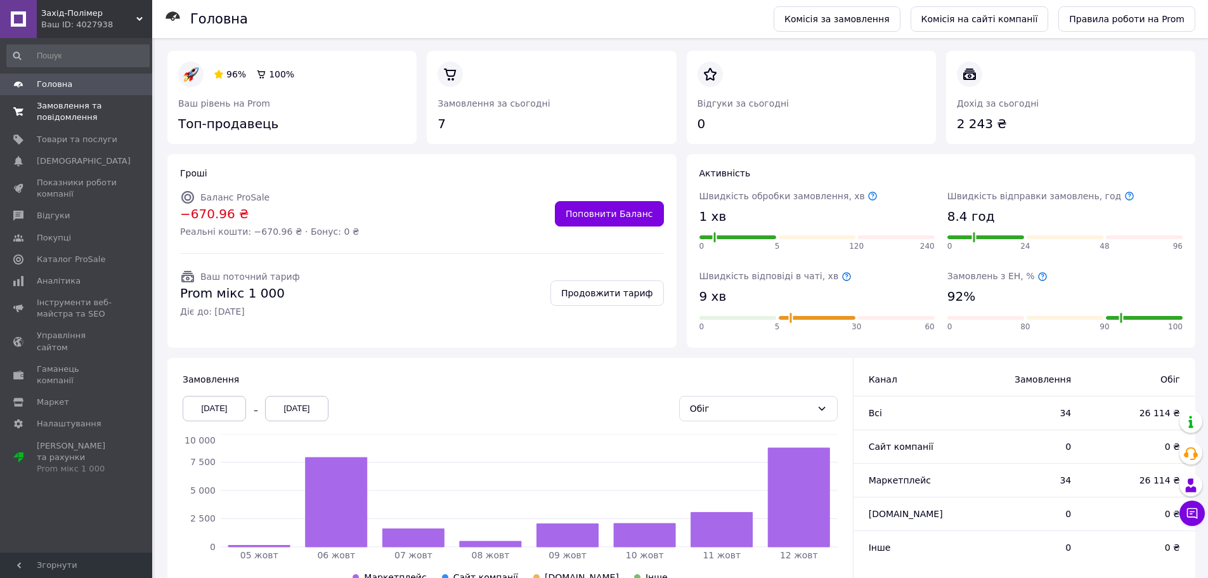
click at [72, 115] on span "Замовлення та повідомлення" at bounding box center [77, 111] width 81 height 23
